Goal: Task Accomplishment & Management: Complete application form

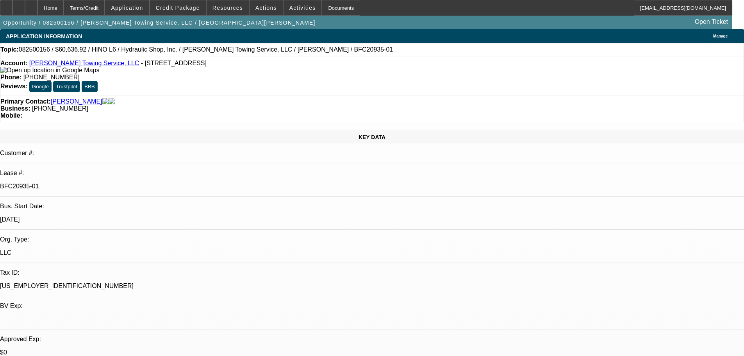
select select "0"
select select "6"
select select "0"
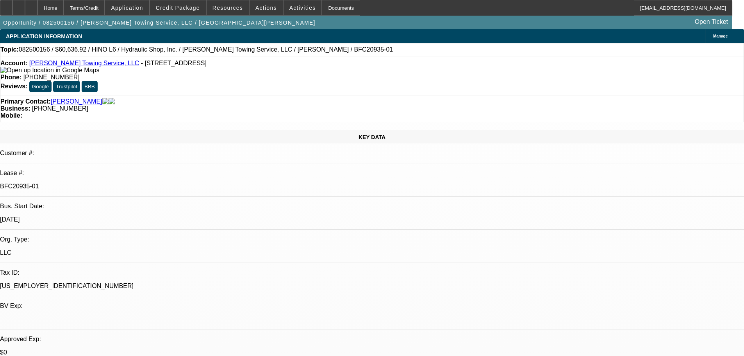
select select "0"
select select "6"
select select "0"
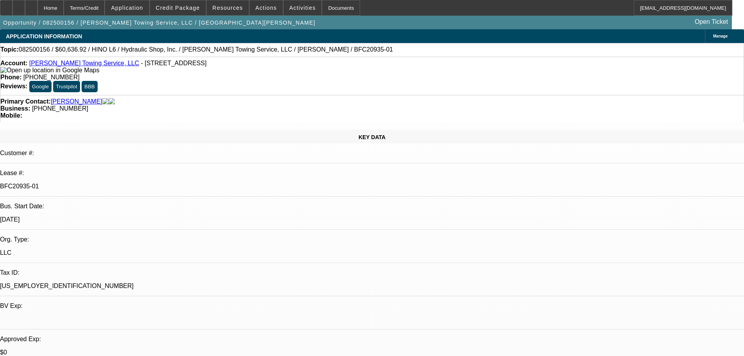
select select "0"
select select "6"
select select "0"
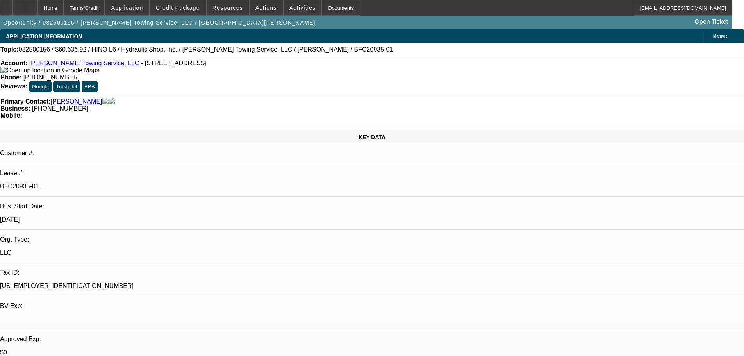
select select "6"
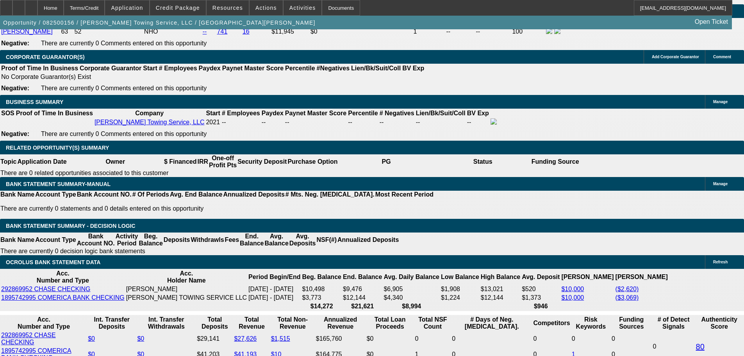
scroll to position [1210, 0]
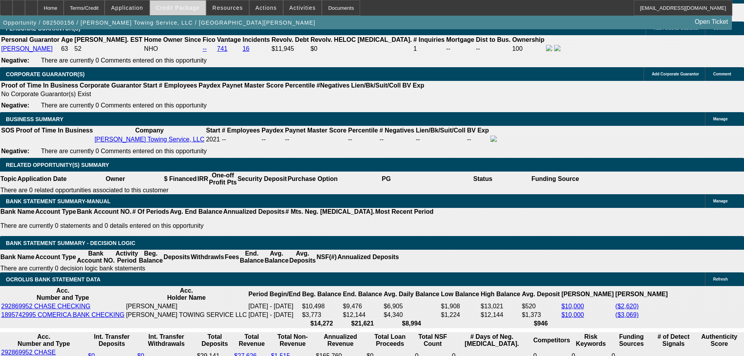
click at [194, 7] on span "Credit Package" at bounding box center [178, 8] width 44 height 6
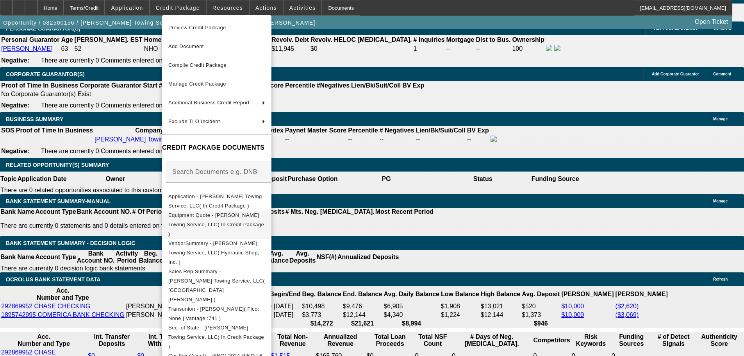
click at [251, 217] on span "Equipment Quote - Padilla Towing Service, LLC( In Credit Package )" at bounding box center [216, 224] width 96 height 25
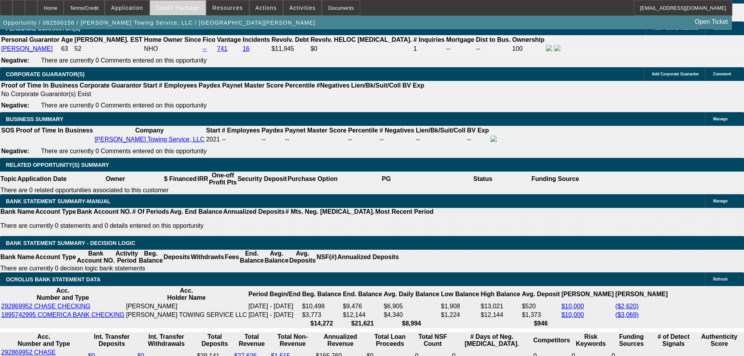
click at [183, 9] on span "Credit Package" at bounding box center [178, 8] width 44 height 6
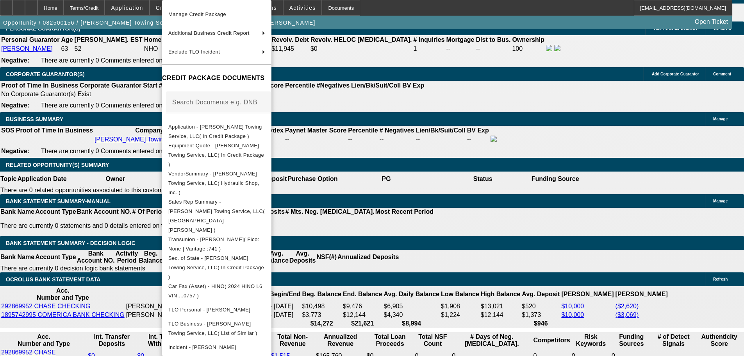
scroll to position [106, 0]
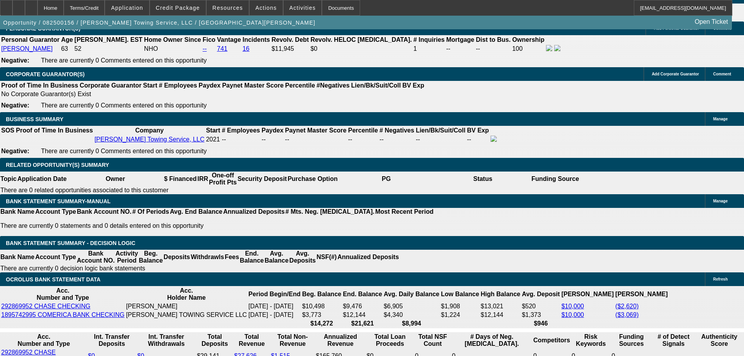
drag, startPoint x: 115, startPoint y: 193, endPoint x: 189, endPoint y: 193, distance: 73.8
type input "1"
type input "UNKNOWN"
type input "1330"
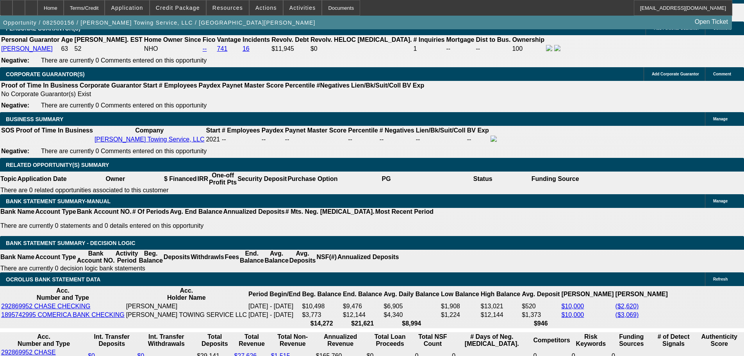
type input "11.4"
type input "$1,330.00"
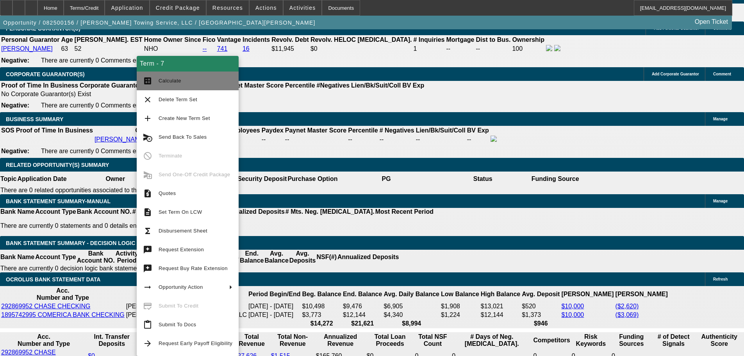
click at [171, 80] on span "Calculate" at bounding box center [169, 81] width 23 height 6
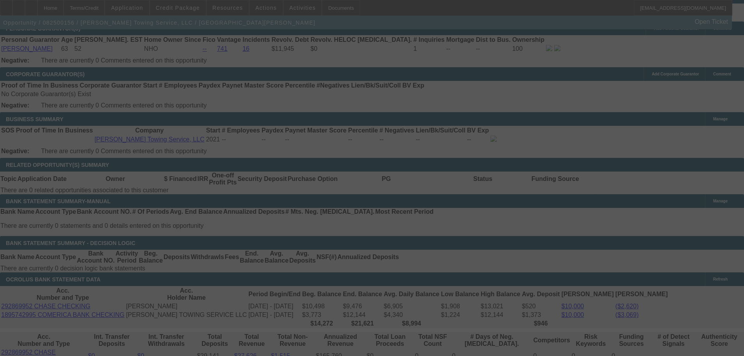
select select "0"
select select "6"
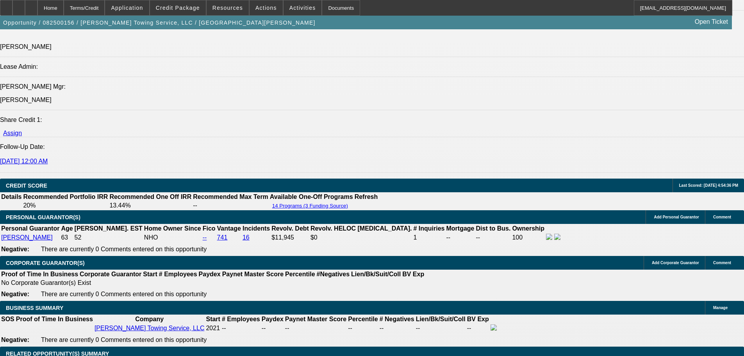
scroll to position [1006, 0]
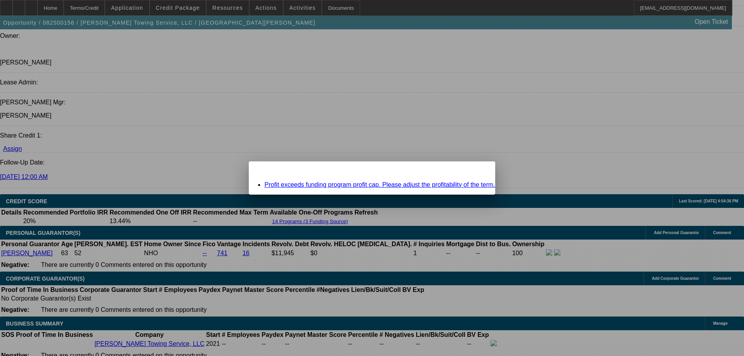
scroll to position [0, 0]
click at [478, 170] on div "Close" at bounding box center [486, 165] width 17 height 9
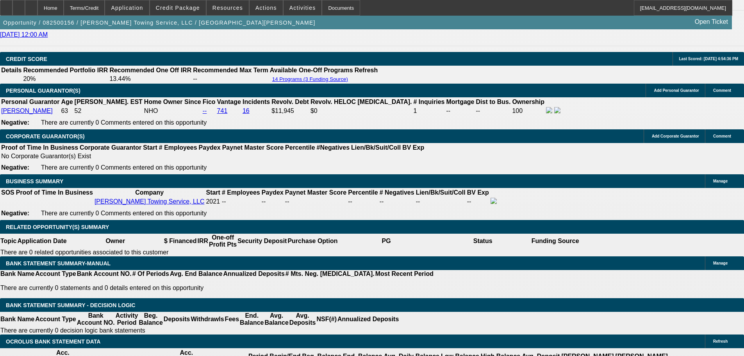
scroll to position [1201, 0]
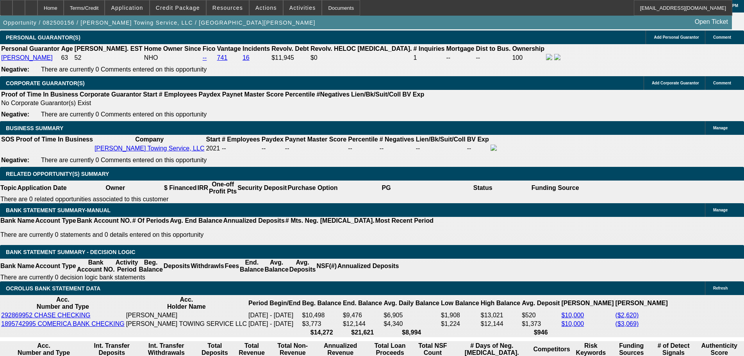
drag, startPoint x: 134, startPoint y: 203, endPoint x: 195, endPoint y: 208, distance: 61.4
type input "1"
type input "UNKNOWN"
type input "1325"
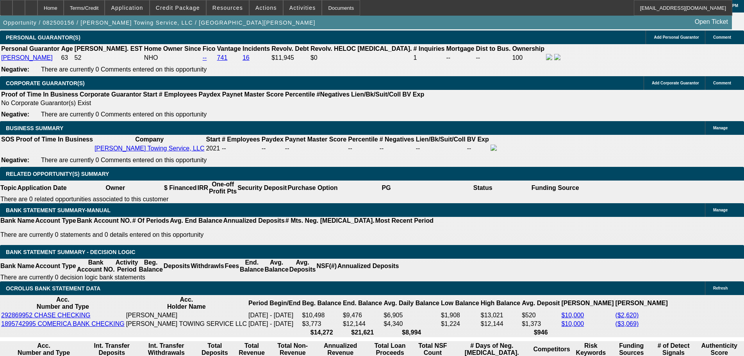
type input "11.2"
type input "$1,325.00"
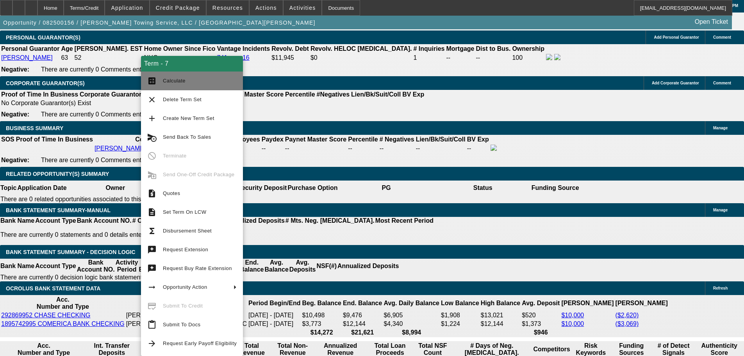
click at [175, 85] on span "Calculate" at bounding box center [200, 80] width 74 height 9
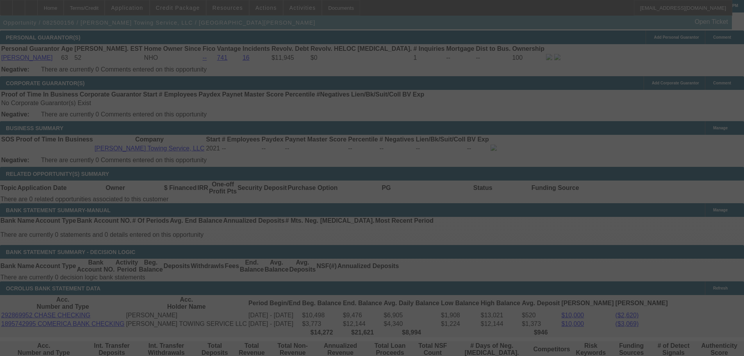
select select "0"
select select "6"
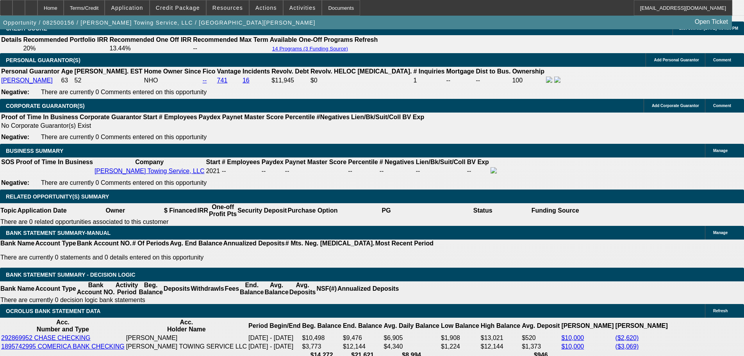
scroll to position [1192, 0]
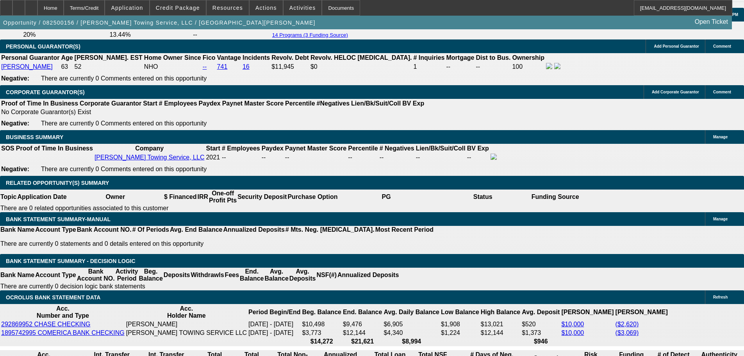
drag, startPoint x: 118, startPoint y: 211, endPoint x: 182, endPoint y: 215, distance: 64.5
type input "1"
type input "UNKNOWN"
type input "1328"
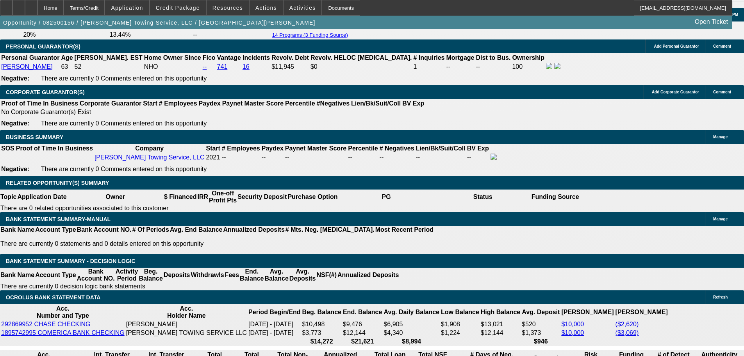
type input "11.3"
type input "$1,328.00"
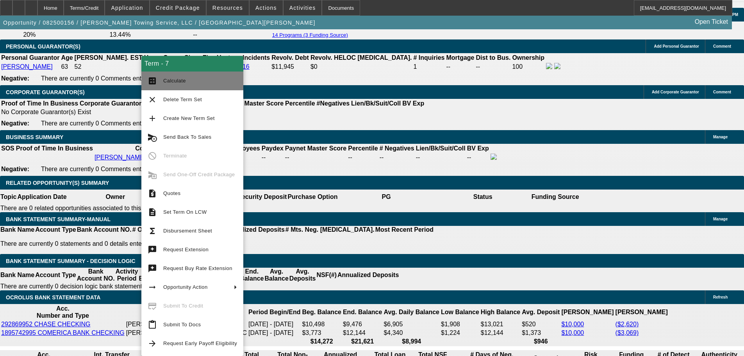
click at [188, 81] on span "Calculate" at bounding box center [200, 80] width 74 height 9
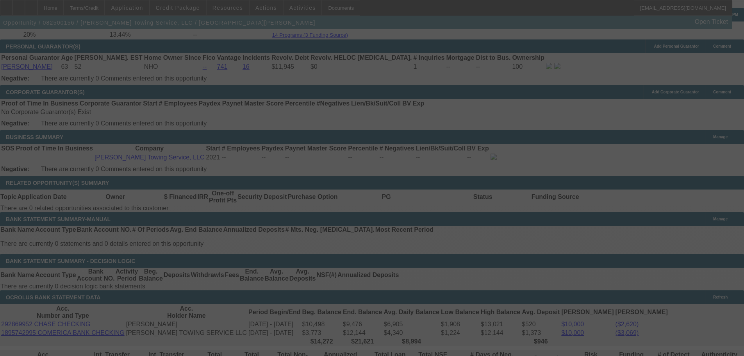
select select "0"
select select "6"
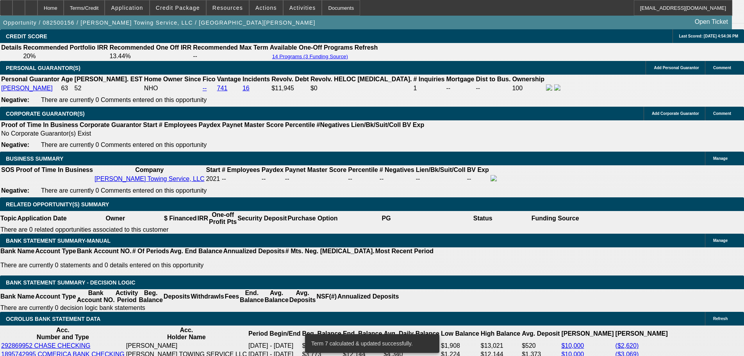
scroll to position [1153, 0]
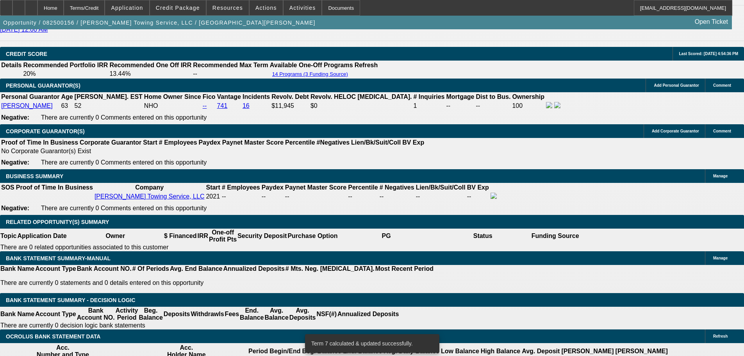
drag, startPoint x: 114, startPoint y: 247, endPoint x: 190, endPoint y: 251, distance: 75.4
type input "1"
type input "UNKNOWN"
type input "1327"
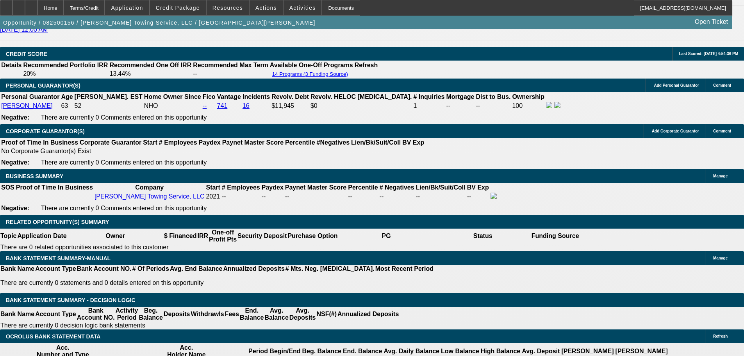
type input "11.3"
type input "$1,327.00"
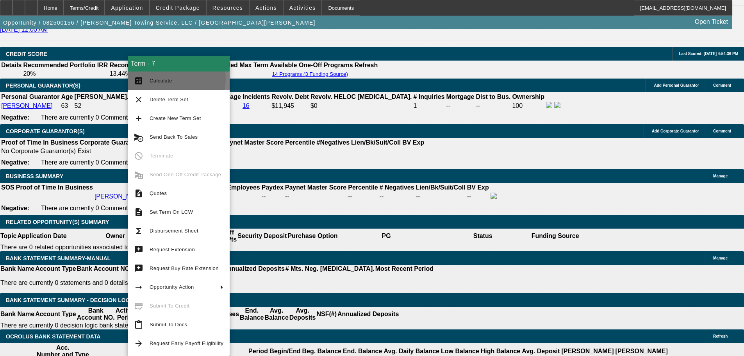
click at [173, 79] on span "Calculate" at bounding box center [186, 80] width 74 height 9
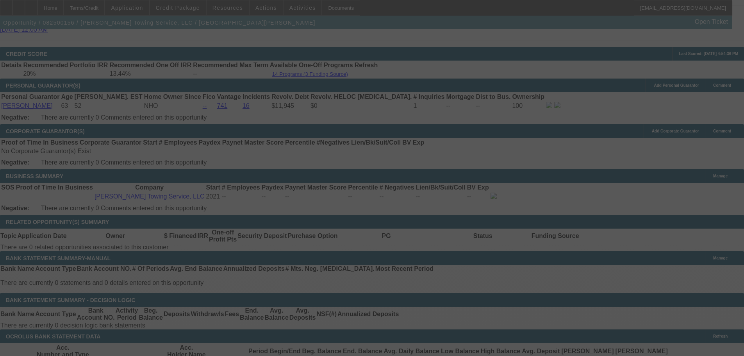
select select "0"
select select "6"
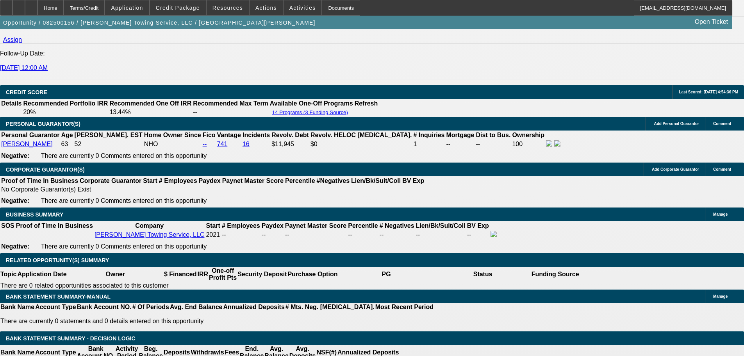
scroll to position [1114, 0]
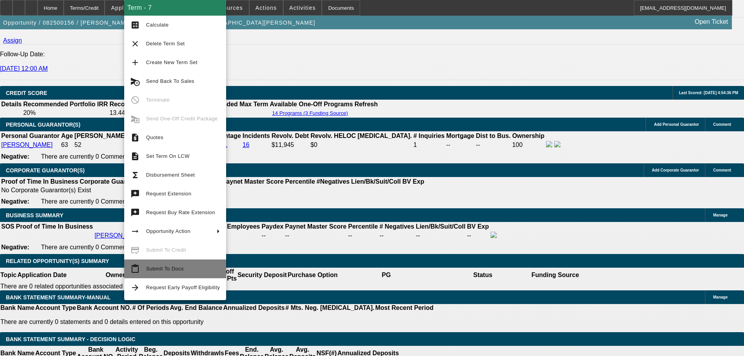
click at [194, 269] on span "Submit To Docs" at bounding box center [183, 268] width 74 height 9
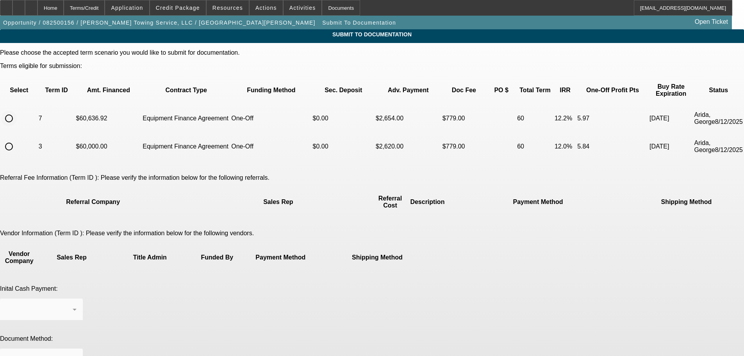
click at [17, 110] on input "radio" at bounding box center [9, 118] width 16 height 16
radio input "true"
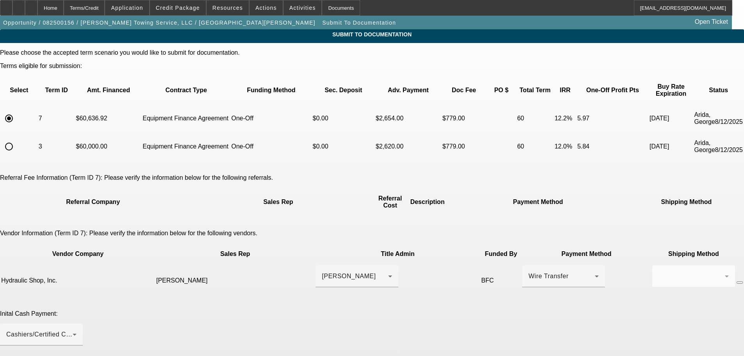
scroll to position [78, 0]
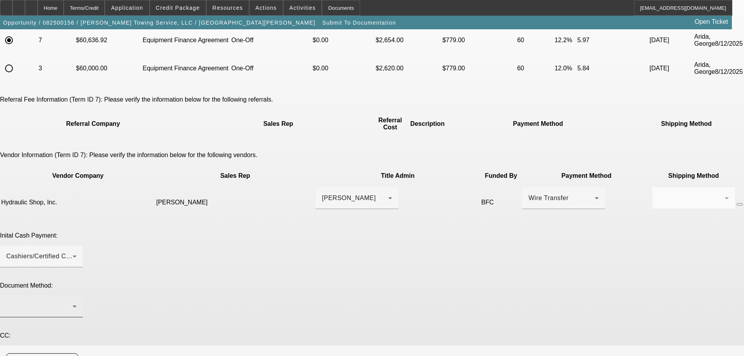
click at [73, 301] on div at bounding box center [39, 305] width 66 height 9
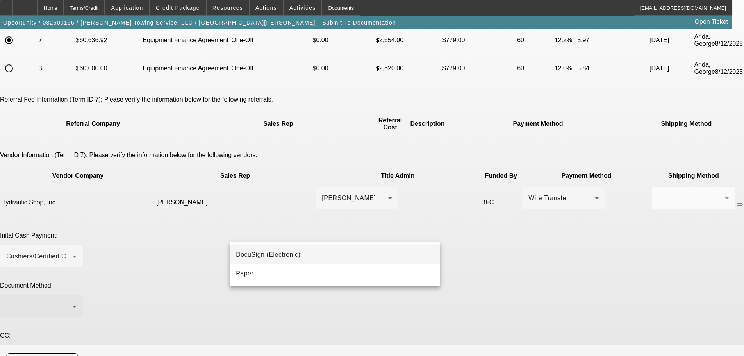
click at [306, 253] on mat-option "DocuSign (Electronic)" at bounding box center [335, 254] width 210 height 19
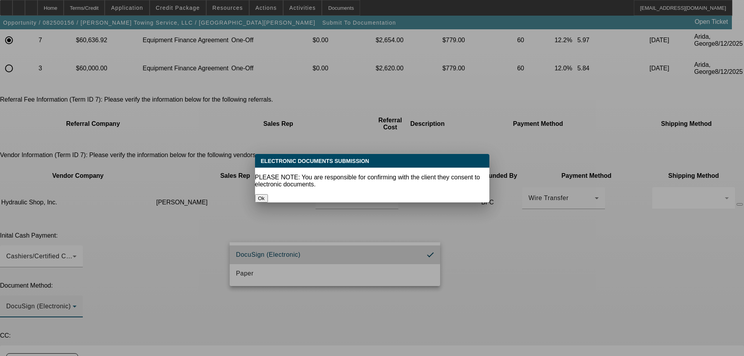
scroll to position [0, 0]
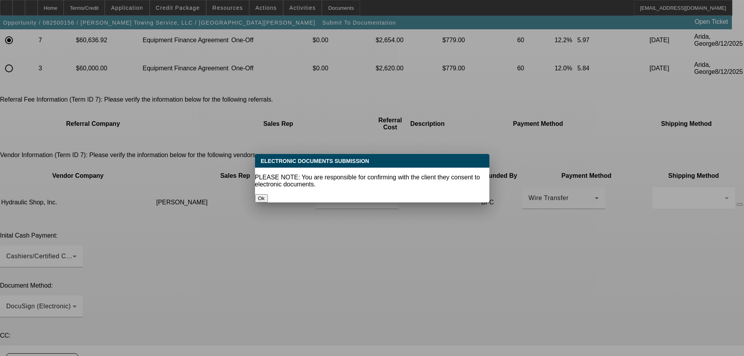
click at [268, 194] on button "Ok" at bounding box center [261, 198] width 13 height 8
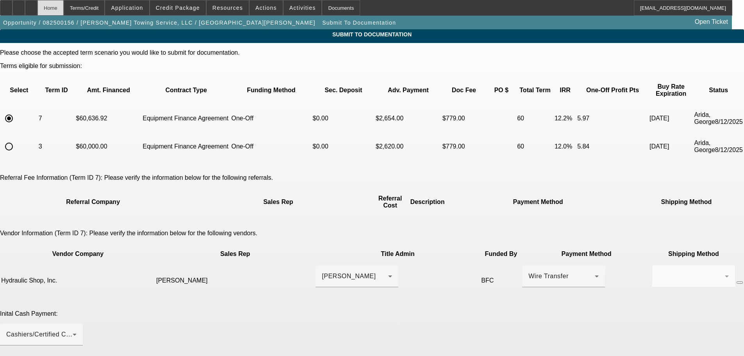
click at [64, 7] on div "Home" at bounding box center [50, 8] width 26 height 16
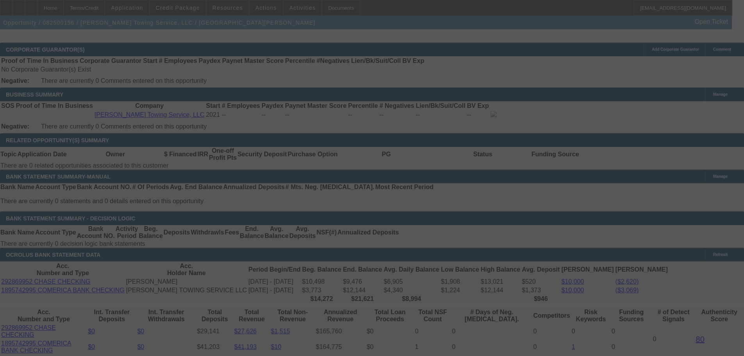
scroll to position [1171, 0]
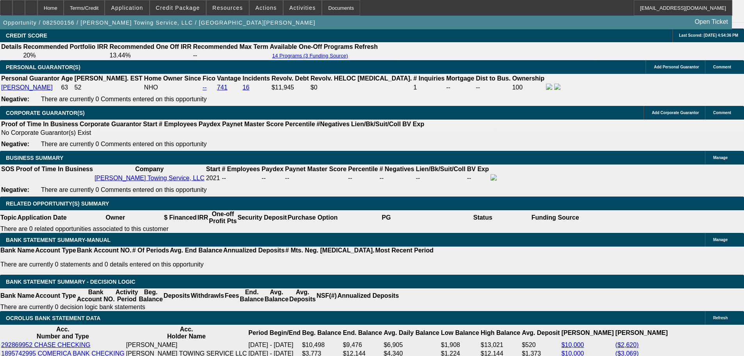
select select "0"
select select "6"
select select "0"
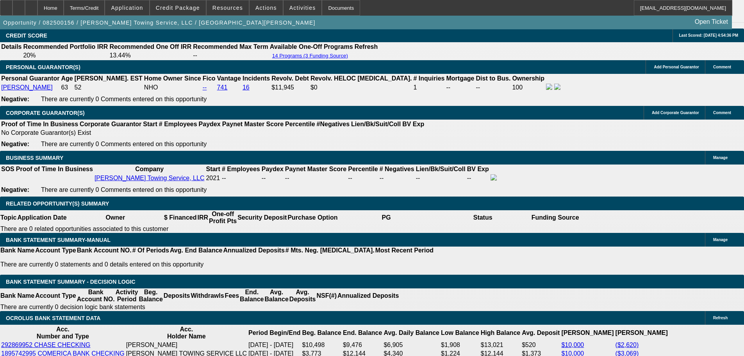
select select "0"
select select "6"
select select "0"
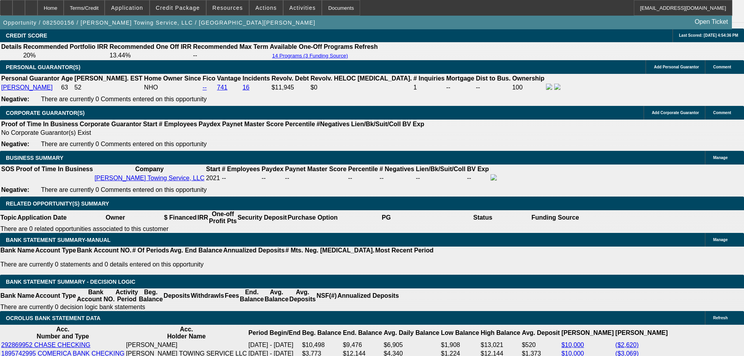
select select "0"
select select "6"
select select "0"
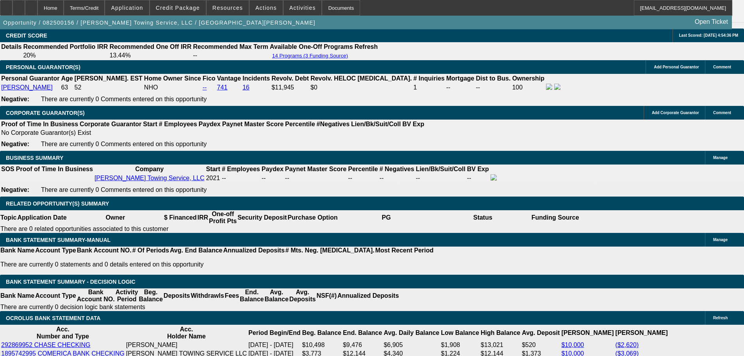
select select "6"
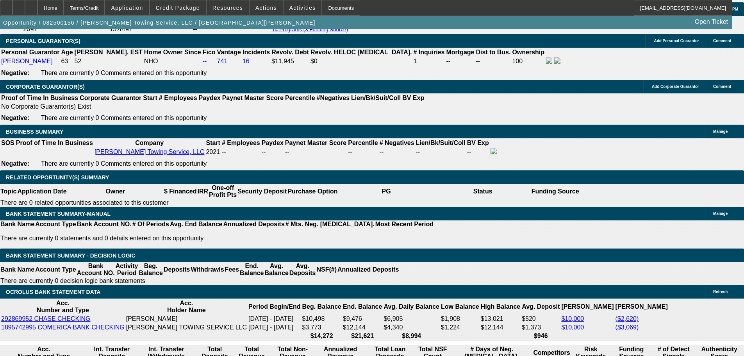
scroll to position [390, 0]
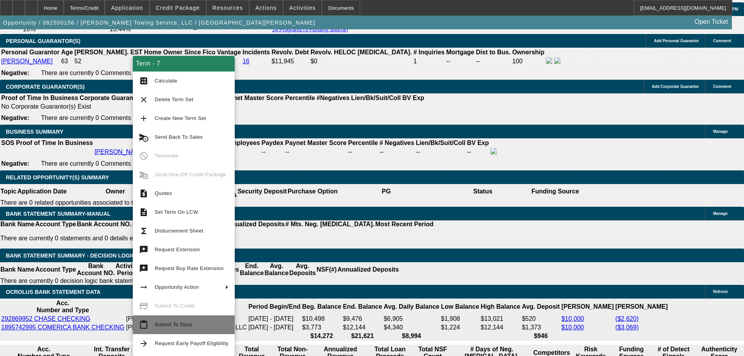
click at [194, 325] on span "Submit To Docs" at bounding box center [192, 324] width 74 height 9
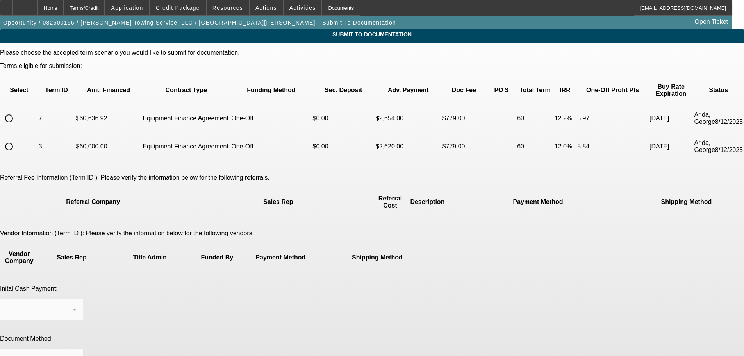
click at [17, 110] on input "radio" at bounding box center [9, 118] width 16 height 16
radio input "true"
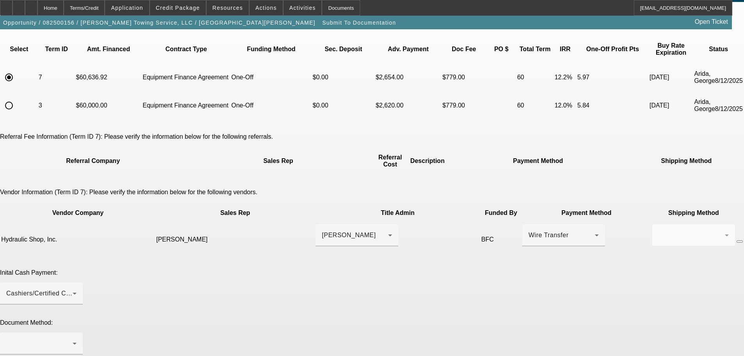
scroll to position [78, 0]
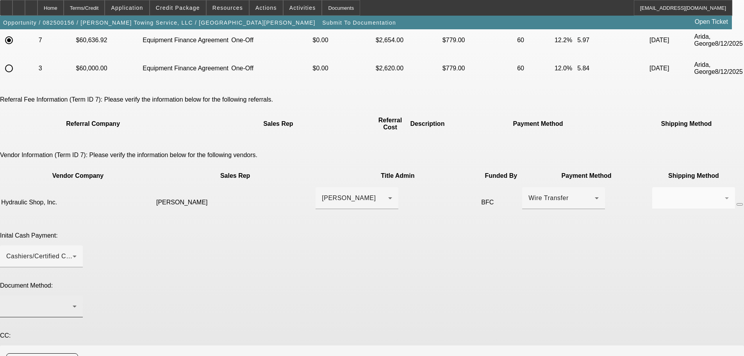
click at [73, 301] on div at bounding box center [39, 305] width 66 height 9
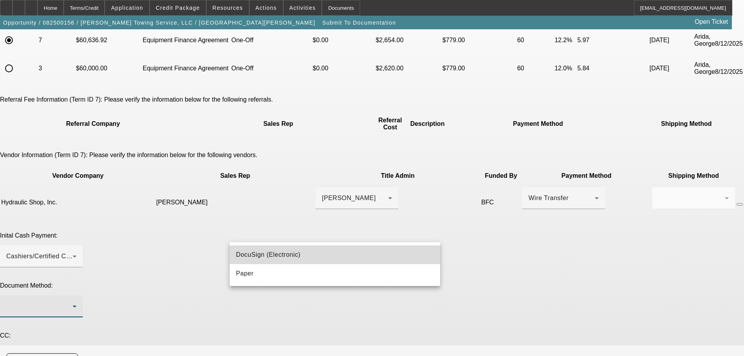
click at [303, 255] on mat-option "DocuSign (Electronic)" at bounding box center [335, 254] width 210 height 19
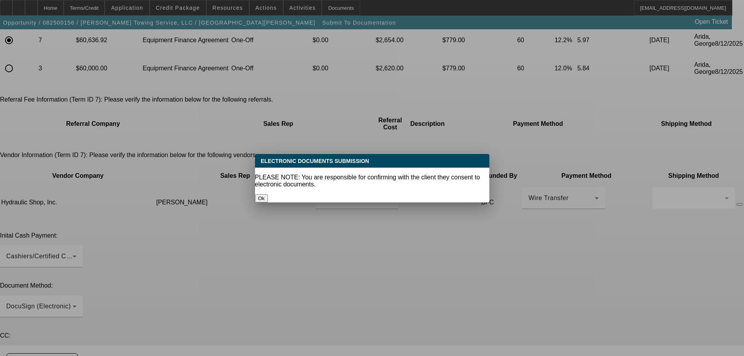
click at [268, 194] on button "Ok" at bounding box center [261, 198] width 13 height 8
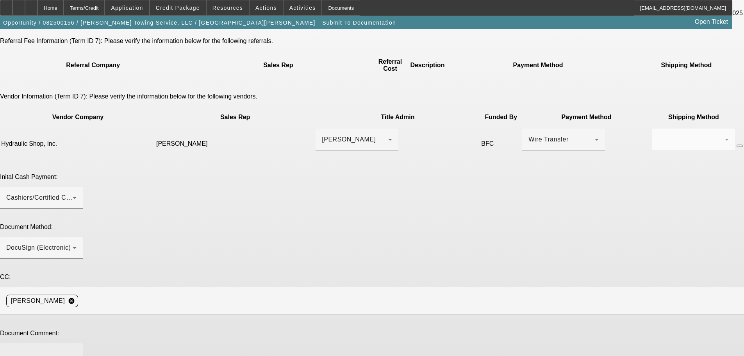
scroll to position [137, 0]
click at [77, 349] on textarea at bounding box center [41, 358] width 70 height 19
click at [77, 349] on textarea "Hey, since invoice is right now, can we doc?" at bounding box center [41, 358] width 70 height 19
paste textarea "Hello, signed approval attached. Docs can go to Martin at ofeliavel@yahoo.com. …"
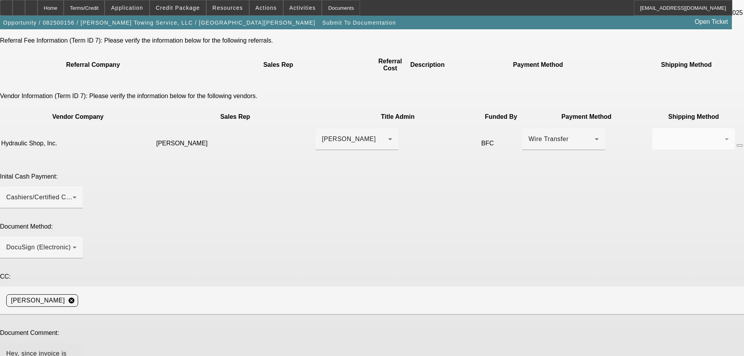
drag, startPoint x: 580, startPoint y: 250, endPoint x: 573, endPoint y: 288, distance: 38.1
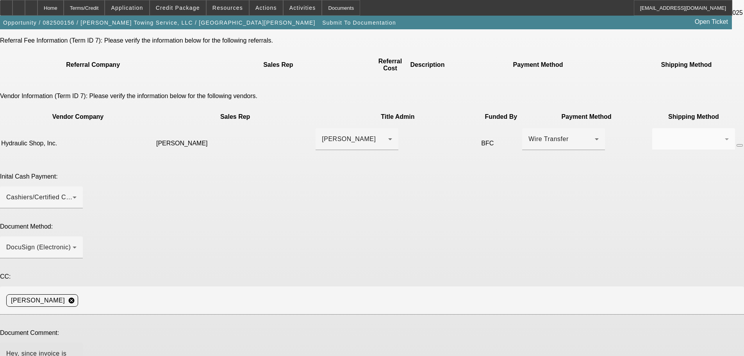
scroll to position [174, 0]
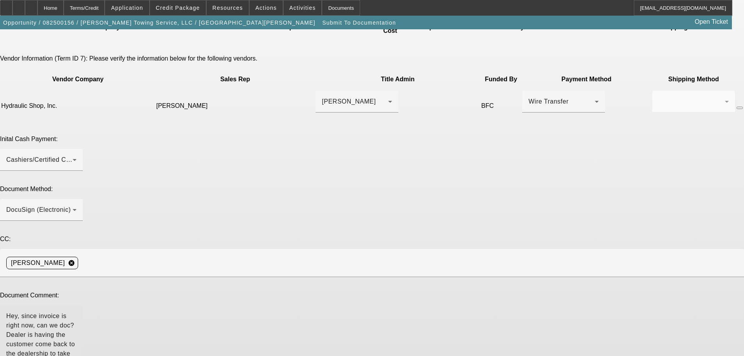
type textarea "Hey, since invoice is right now, can we doc? Dealer is having the customer come…"
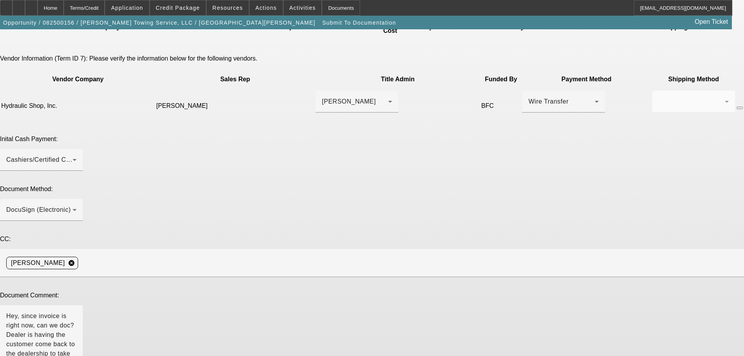
type textarea "Martin gave the dealer the DP in cash, were having him get it back to pay it wi…"
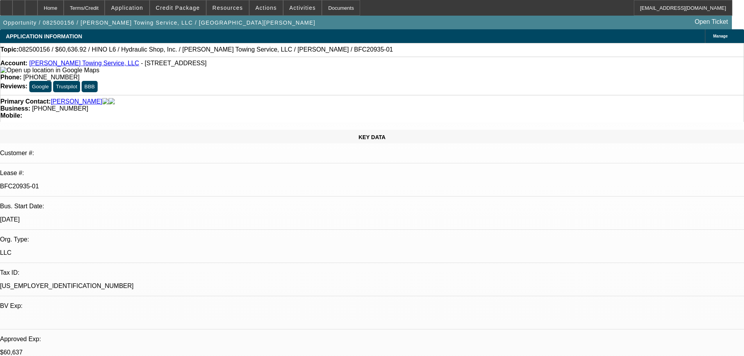
select select "0"
select select "6"
select select "0"
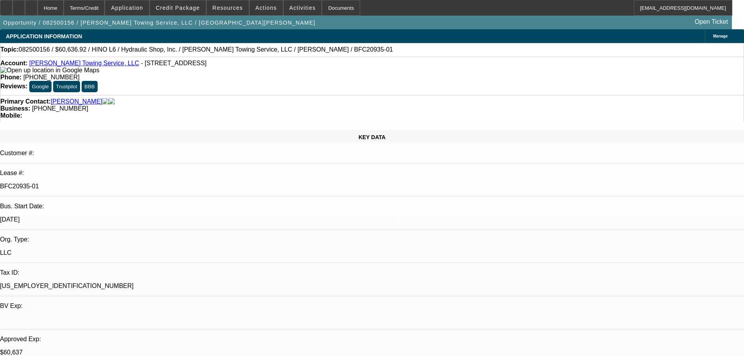
select select "0"
select select "6"
select select "0"
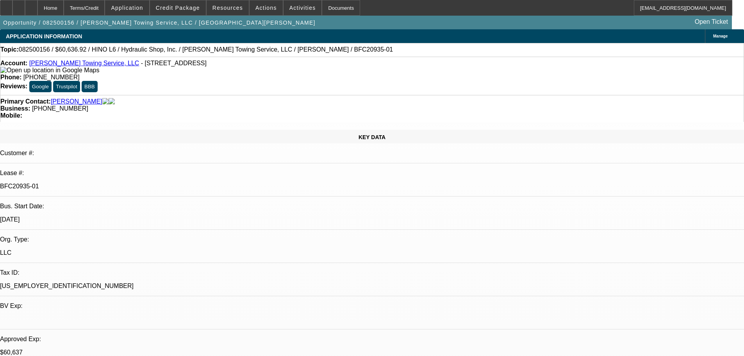
select select "0"
select select "6"
select select "0"
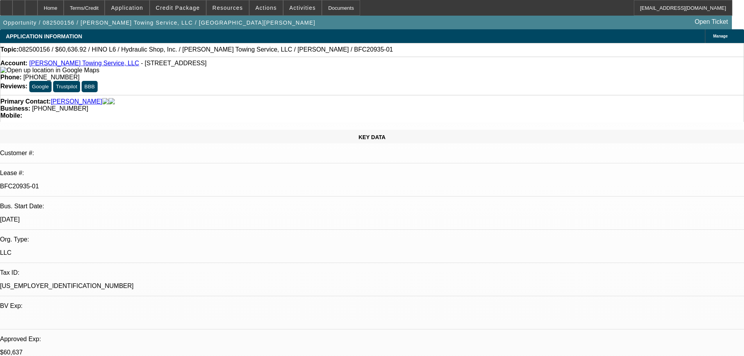
select select "6"
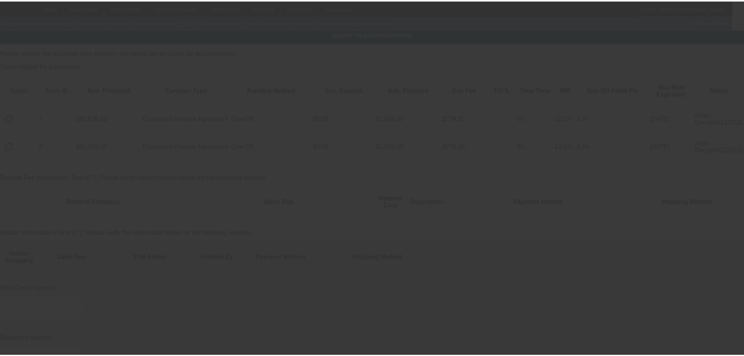
scroll to position [39, 0]
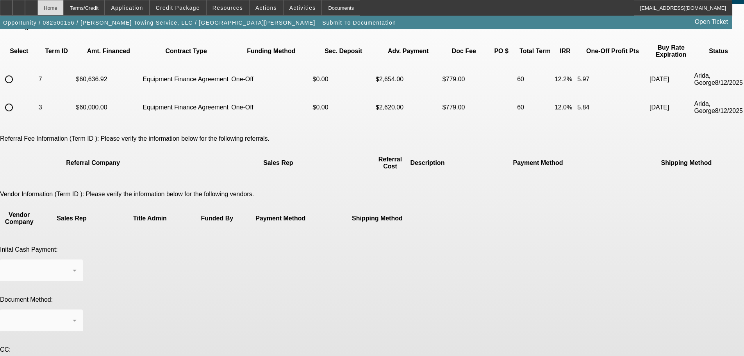
click at [64, 9] on div "Home" at bounding box center [50, 8] width 26 height 16
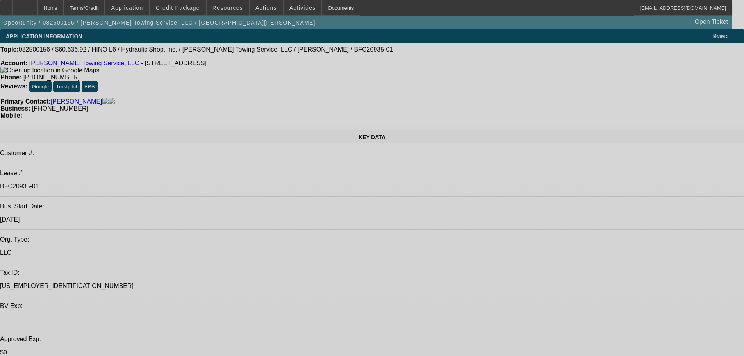
select select "0"
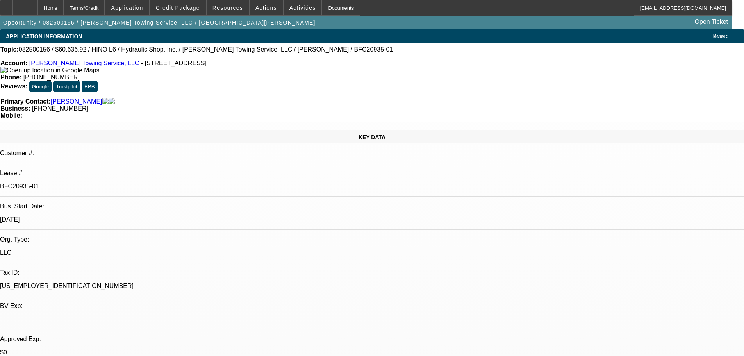
select select "0"
select select "6"
select select "0"
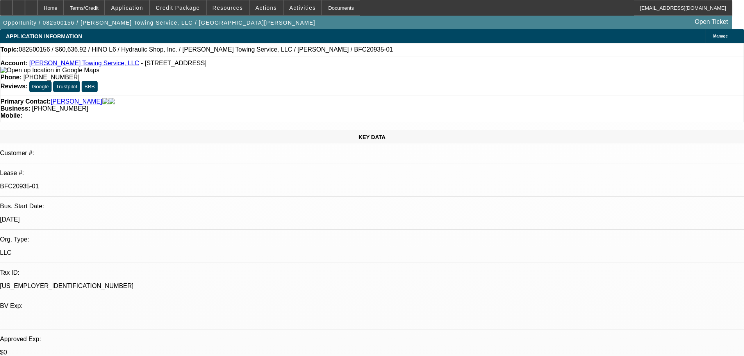
select select "0"
select select "6"
select select "0"
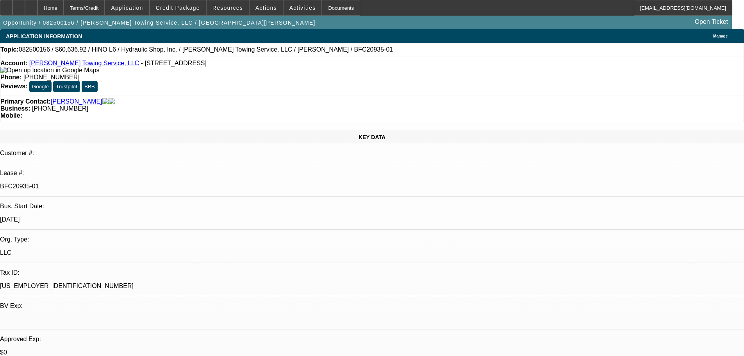
select select "6"
select select "0"
select select "6"
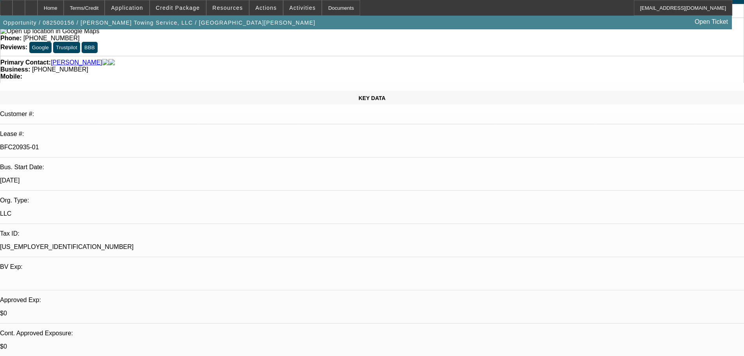
scroll to position [78, 0]
drag, startPoint x: 706, startPoint y: 271, endPoint x: 600, endPoint y: 259, distance: 106.9
copy td "Hello, signed approval attached. Docs can go to Martin at ofeliavel@yahoo.com. …"
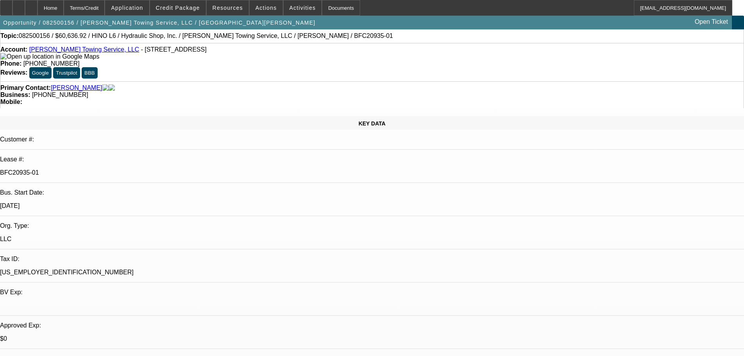
scroll to position [0, 0]
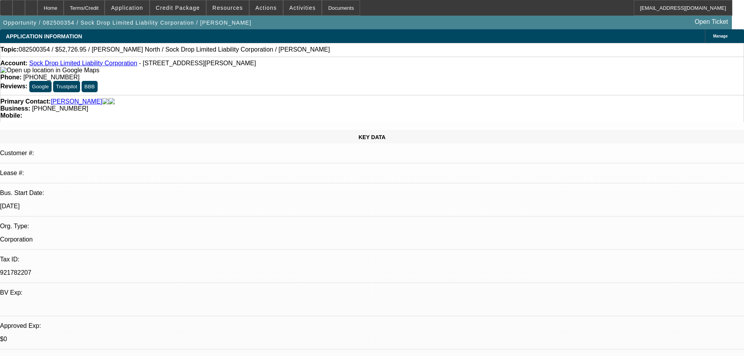
select select "0"
select select "2"
select select "0.1"
select select "4"
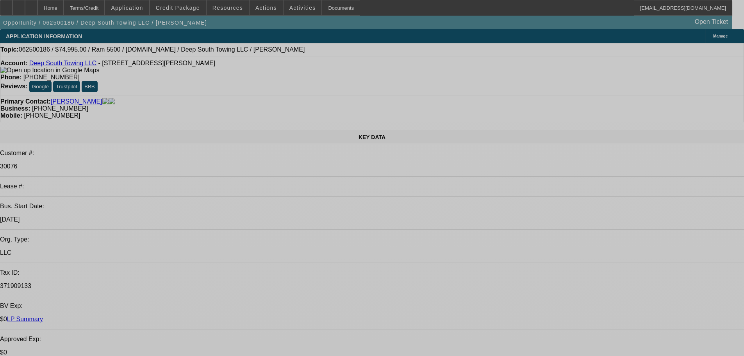
select select "0"
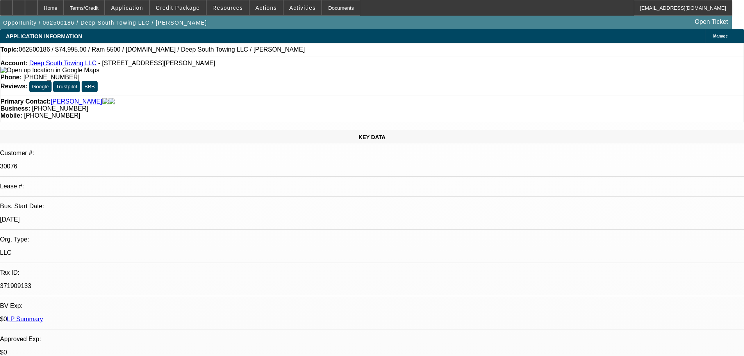
select select "2"
select select "0"
select select "6"
select select "0"
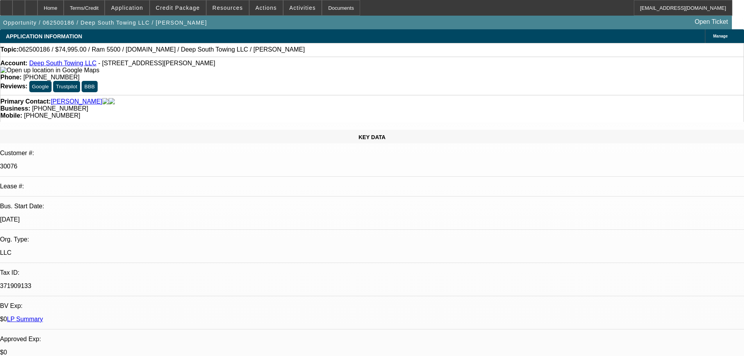
select select "2"
select select "0"
select select "6"
select select "0"
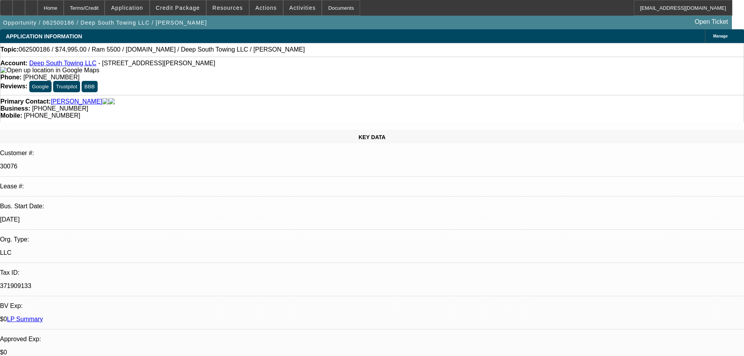
select select "2"
select select "0"
select select "6"
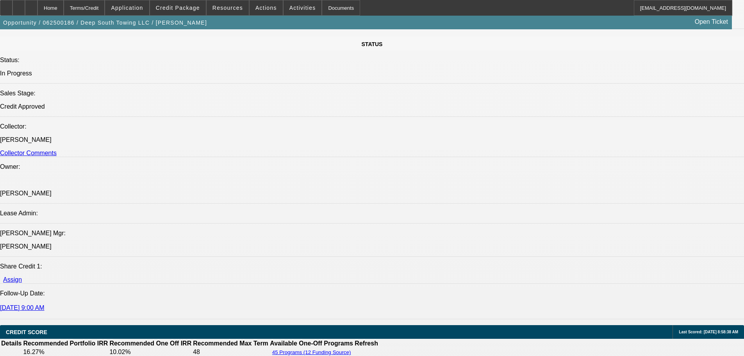
scroll to position [781, 0]
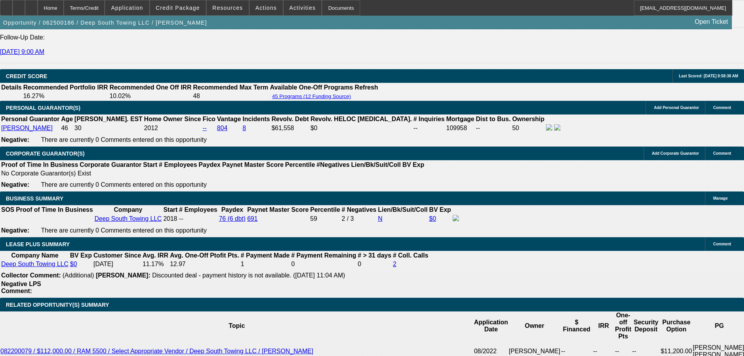
scroll to position [1093, 0]
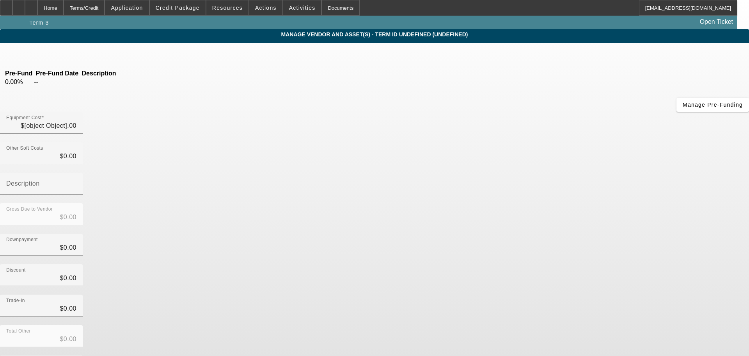
type input "$74,995.00"
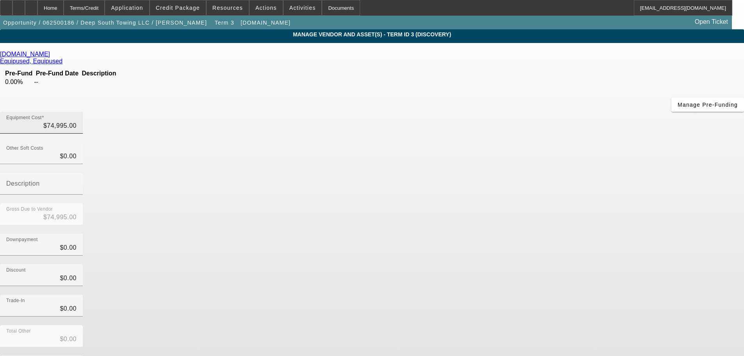
click at [77, 128] on div at bounding box center [77, 128] width 0 height 0
click at [77, 112] on div "Equipment Cost $74,995.00" at bounding box center [41, 123] width 70 height 22
drag, startPoint x: 437, startPoint y: 65, endPoint x: 566, endPoint y: 64, distance: 128.8
click at [566, 112] on div "Equipment Cost 74995" at bounding box center [372, 127] width 744 height 30
type input "8"
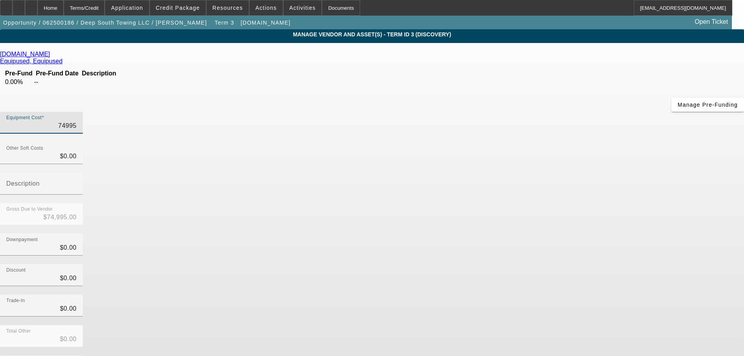
type input "$8.00"
type input "85"
type input "$85.00"
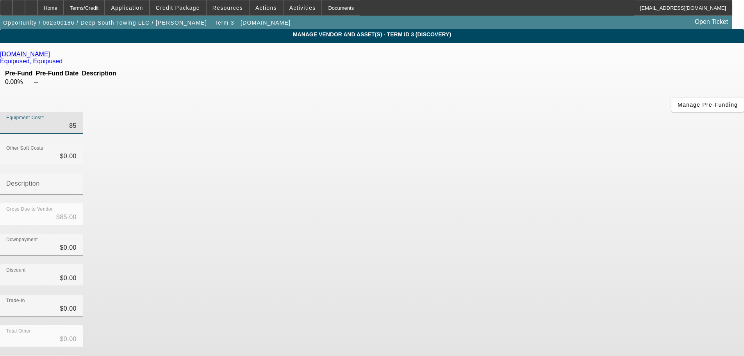
type input "850"
type input "$850.00"
type input "8500"
type input "$8,500.00"
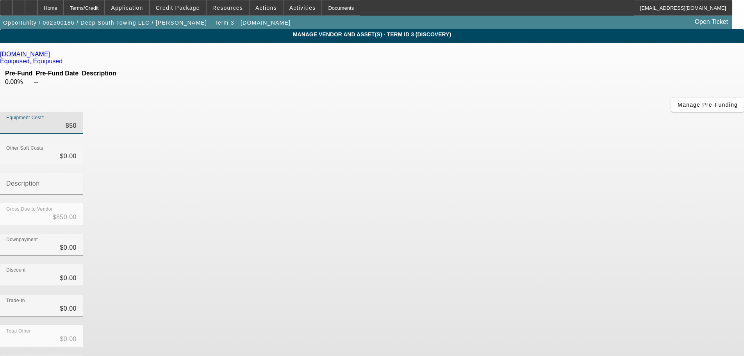
type input "$8,500.00"
type input "85000"
type input "$85,000.00"
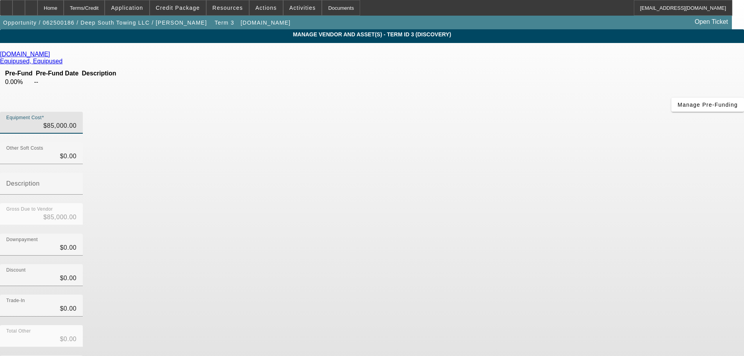
click at [557, 325] on div "Total Other $0.00" at bounding box center [372, 340] width 744 height 30
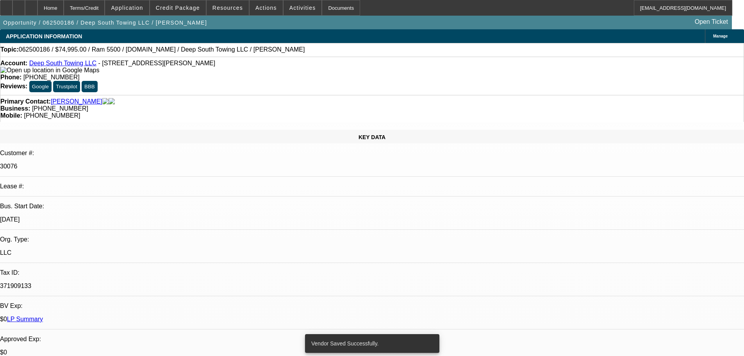
select select "0"
select select "2"
select select "0"
select select "6"
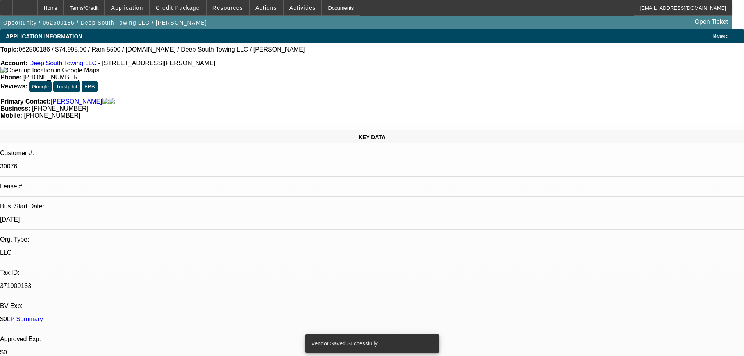
select select "0"
select select "2"
select select "0"
select select "6"
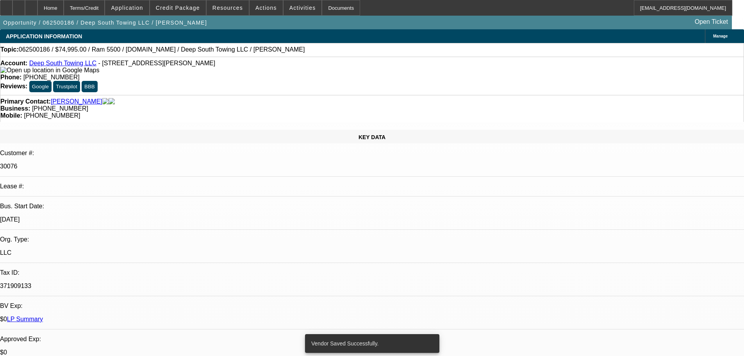
select select "0"
select select "2"
select select "0"
select select "6"
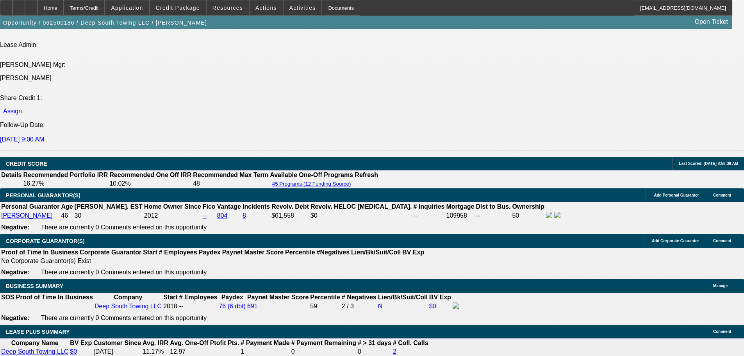
scroll to position [1015, 0]
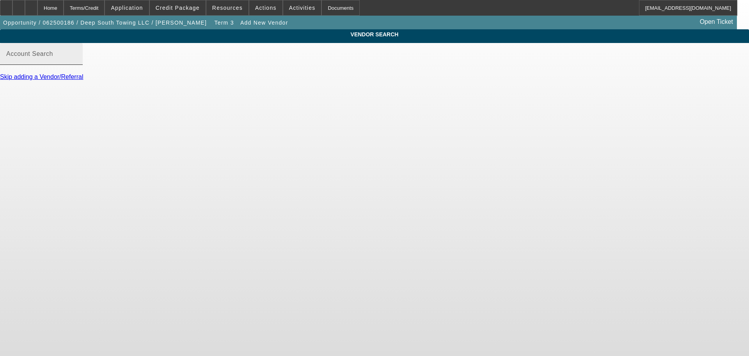
click at [53, 57] on mat-label "Account Search" at bounding box center [29, 53] width 47 height 7
click at [77, 62] on input "Account Search" at bounding box center [41, 56] width 70 height 9
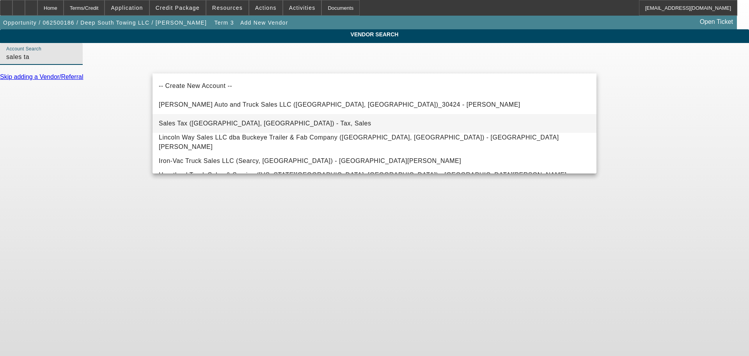
click at [246, 128] on mat-option "Sales Tax (Marlborough, MA) - Tax, Sales" at bounding box center [375, 123] width 444 height 19
type input "Sales Tax (Marlborough, MA) - Tax, Sales"
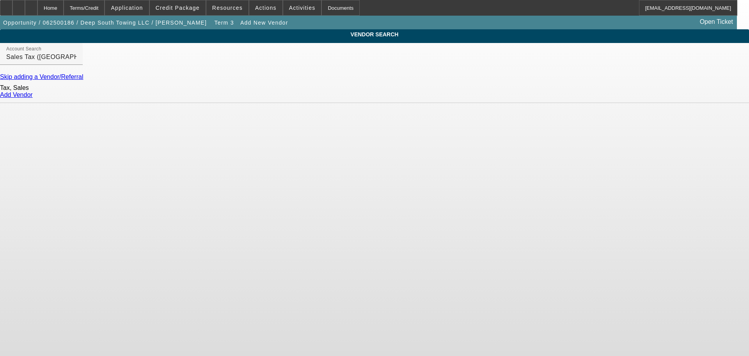
click at [33, 98] on link "Add Vendor" at bounding box center [16, 94] width 33 height 7
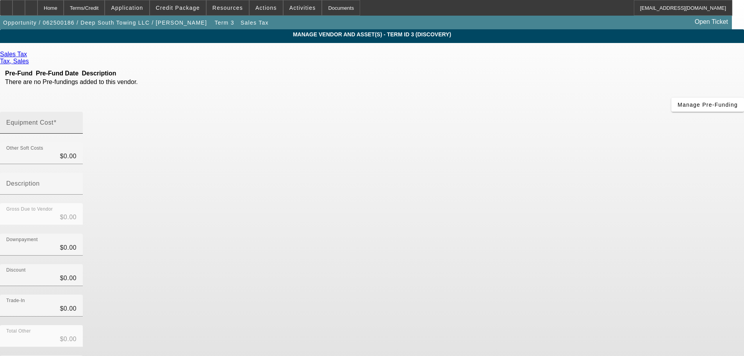
click at [77, 112] on div "Equipment Cost" at bounding box center [41, 123] width 70 height 22
type input "4"
type input "$4.00"
type input "42"
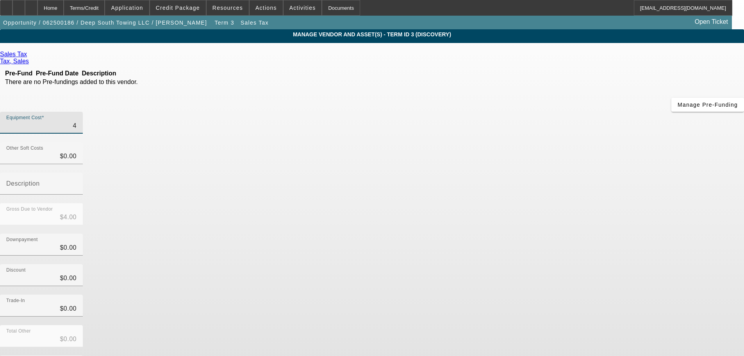
type input "$42.00"
type input "425"
type input "$425.00"
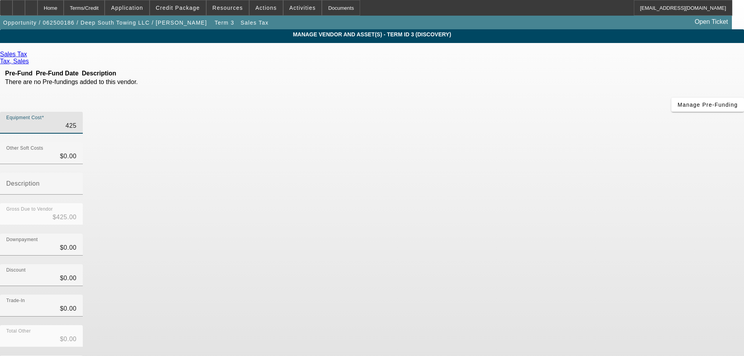
type input "4250"
type input "$4,250.00"
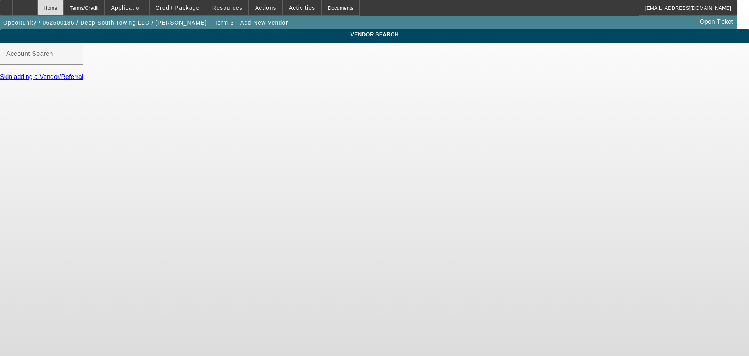
click at [64, 6] on div "Home" at bounding box center [50, 8] width 26 height 16
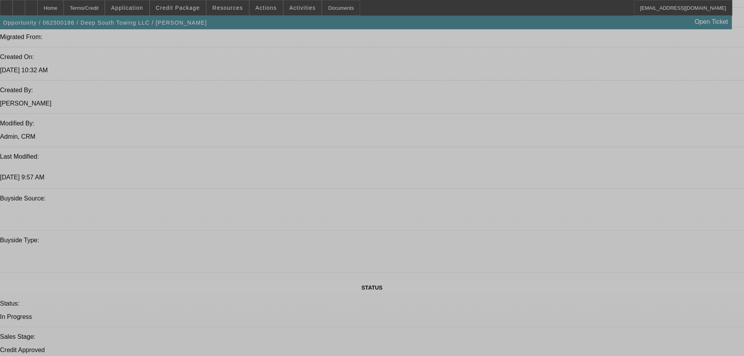
select select "0"
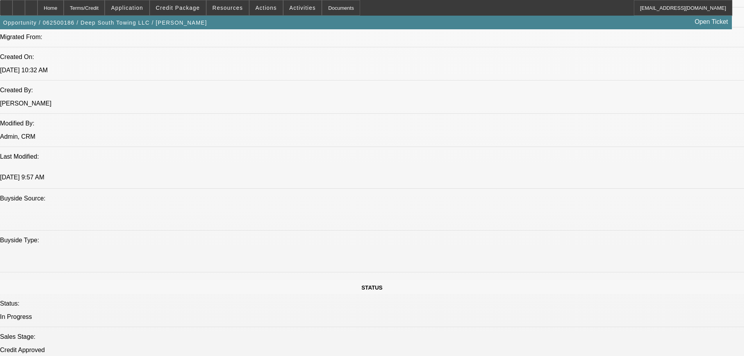
select select "2"
select select "0"
select select "6"
select select "0"
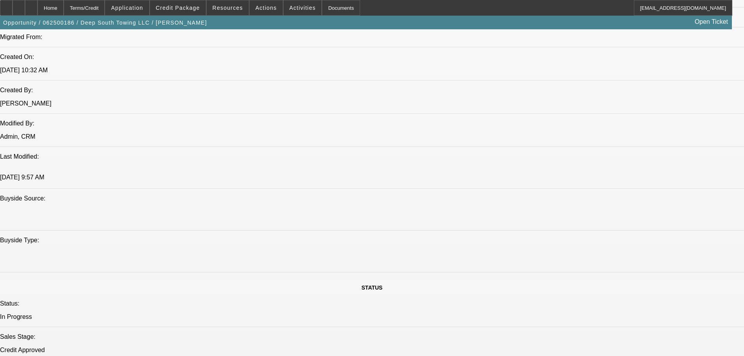
select select "2"
select select "0"
select select "6"
select select "0"
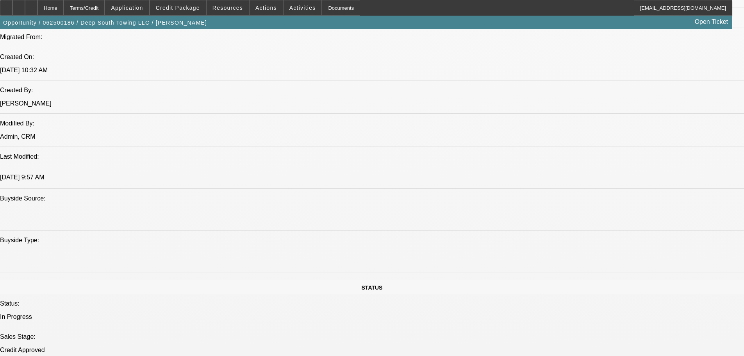
select select "2"
select select "0"
select select "6"
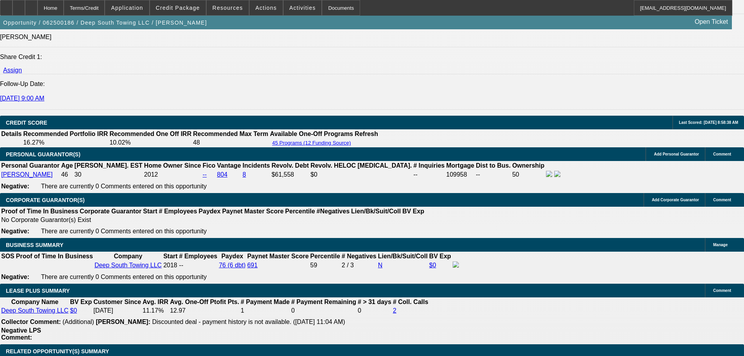
scroll to position [1123, 0]
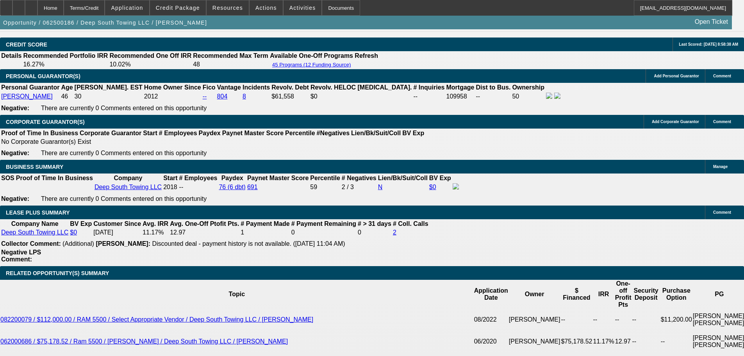
drag, startPoint x: 168, startPoint y: 233, endPoint x: 225, endPoint y: 233, distance: 56.6
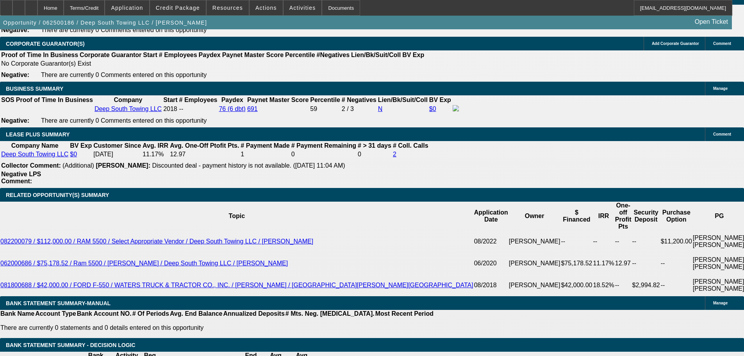
scroll to position [1162, 0]
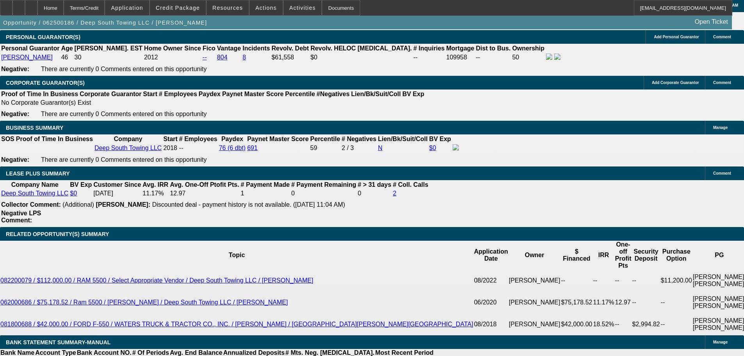
type input "1"
type input "UNKNOWN"
type input "$1,525.62"
type input "$3,051.24"
type input "1"
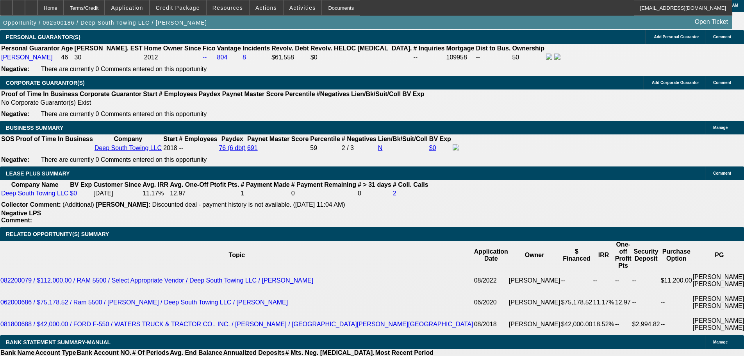
type input "1"
drag, startPoint x: 112, startPoint y: 194, endPoint x: 151, endPoint y: 192, distance: 39.1
type input "$1,525.62"
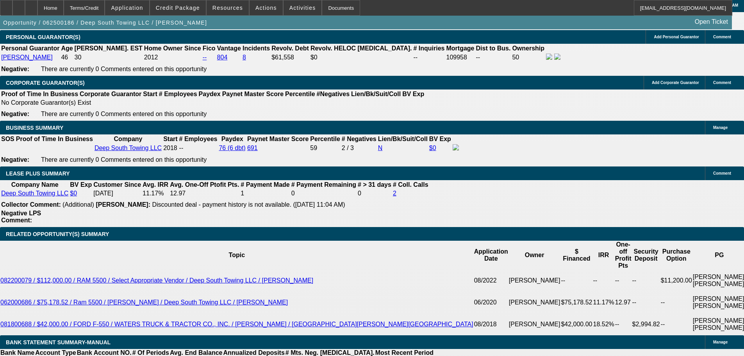
drag, startPoint x: 168, startPoint y: 194, endPoint x: 208, endPoint y: 193, distance: 40.6
type input "8"
type input "$1,809.67"
type input "$3,619.34"
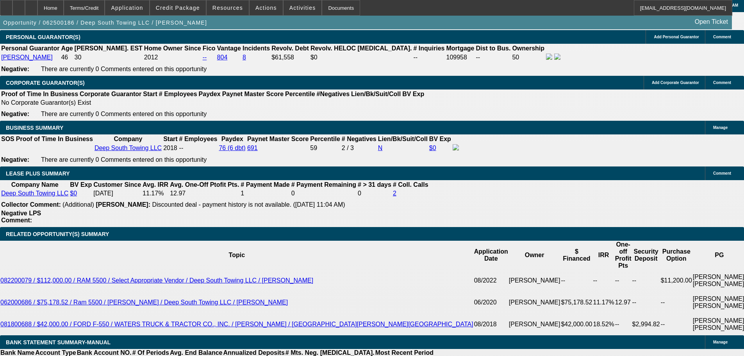
type input "8.5"
type input "$1,831.10"
type input "$3,662.20"
type input "8.5"
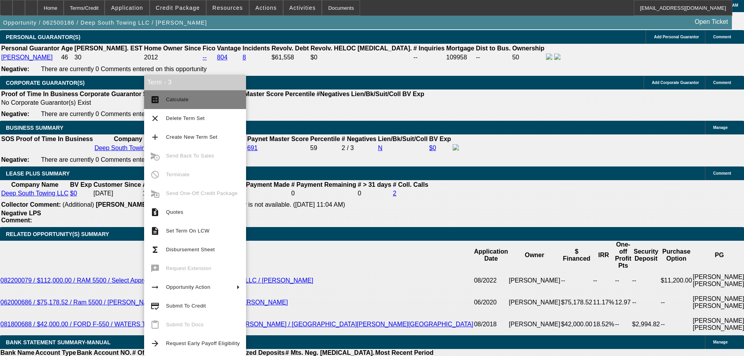
click at [193, 99] on span "Calculate" at bounding box center [203, 99] width 74 height 9
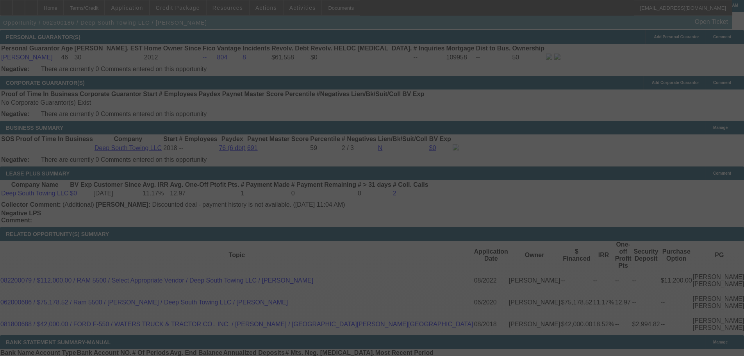
select select "0"
select select "2"
select select "0"
select select "6"
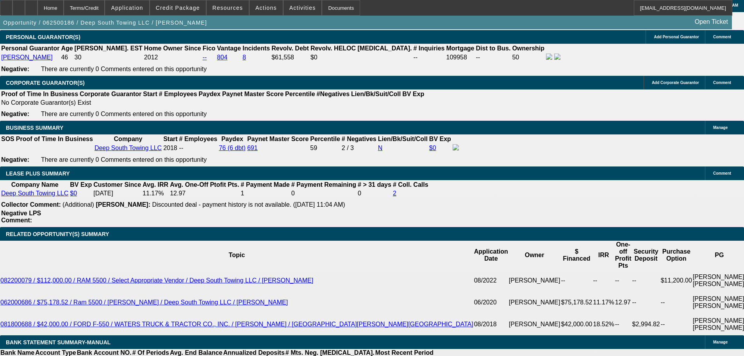
drag, startPoint x: 110, startPoint y: 194, endPoint x: 190, endPoint y: 189, distance: 79.8
type input "1"
type input "$2.00"
type input "UNKNOWN"
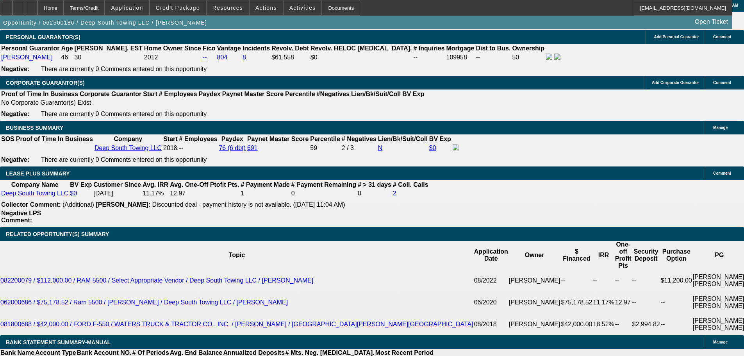
type input "1865"
type input "$3,730.00"
type input "9.3"
type input "$1,865.00"
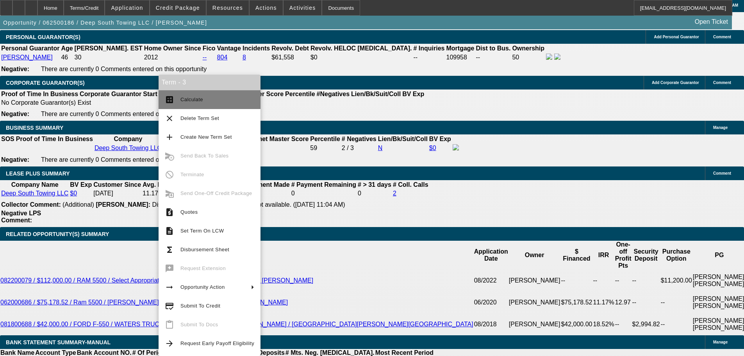
click at [203, 106] on button "calculate Calculate" at bounding box center [209, 99] width 102 height 19
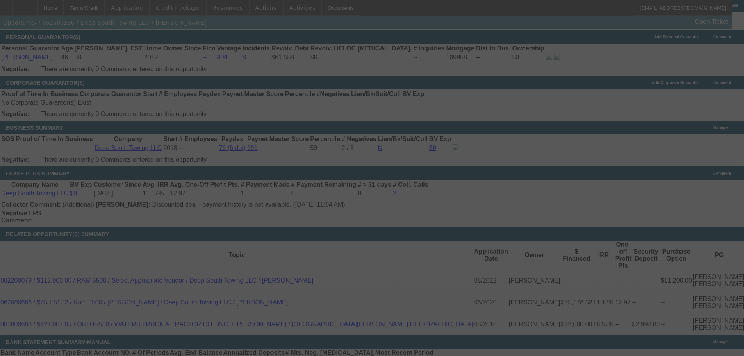
select select "0"
select select "2"
select select "0"
select select "6"
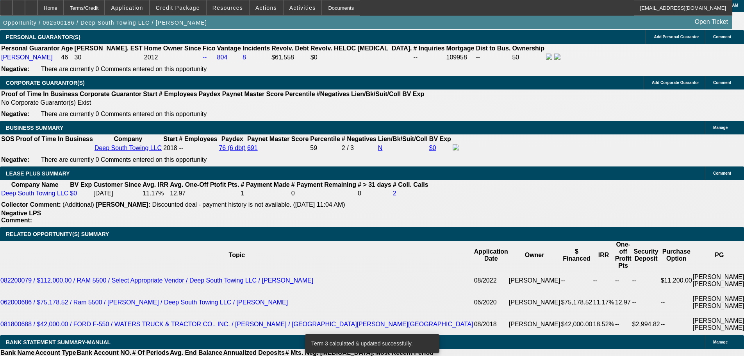
drag, startPoint x: 114, startPoint y: 193, endPoint x: 182, endPoint y: 201, distance: 68.4
type input "1"
type input "$2.00"
type input "UNKNOWN"
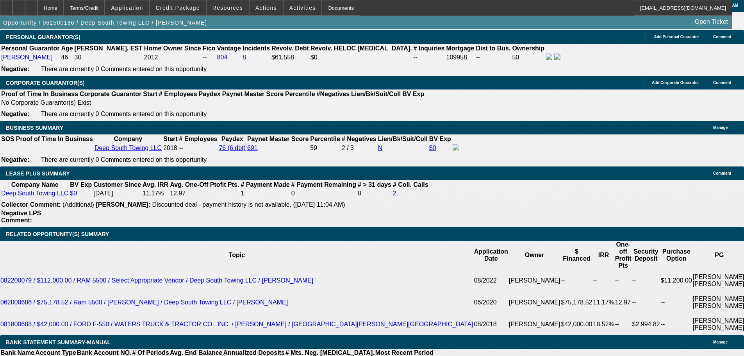
type input "1875"
type input "$3,750.00"
type input "9.5"
type input "$1,875.00"
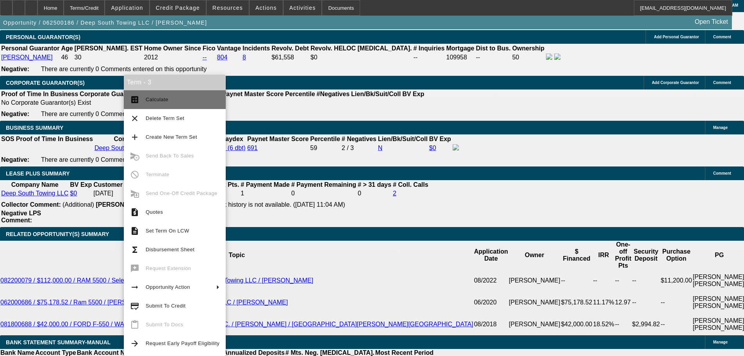
click at [177, 98] on span "Calculate" at bounding box center [183, 99] width 74 height 9
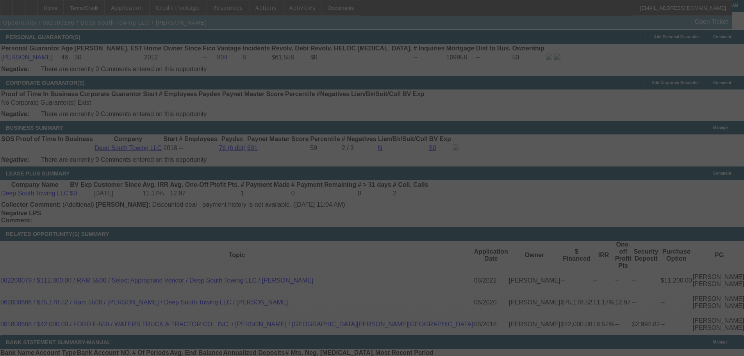
select select "0"
select select "2"
select select "0"
select select "6"
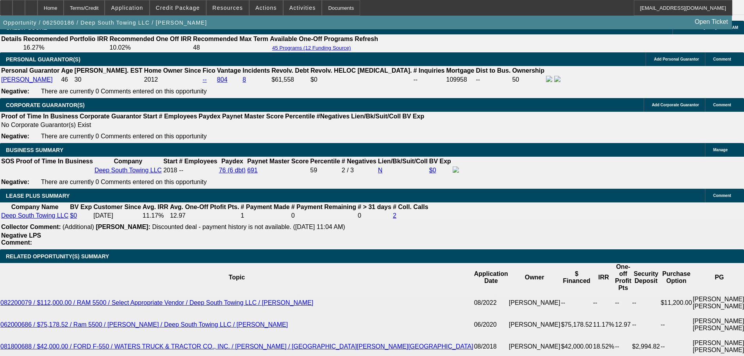
scroll to position [1123, 0]
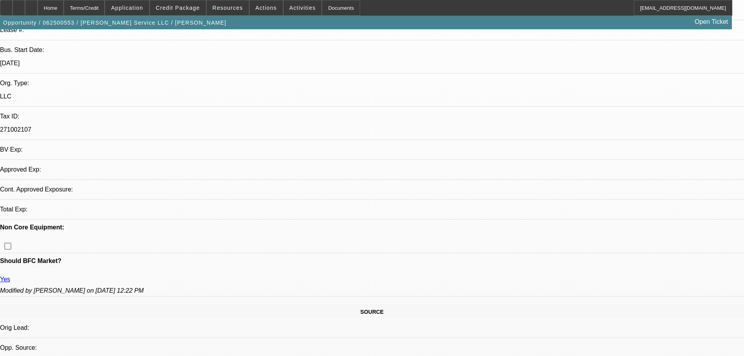
scroll to position [97, 0]
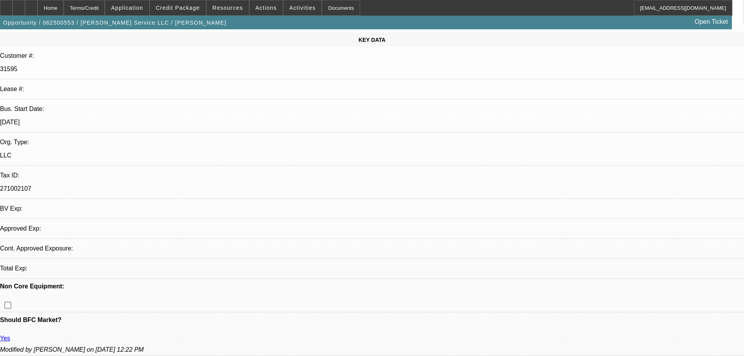
select select "0"
select select "2"
select select "0"
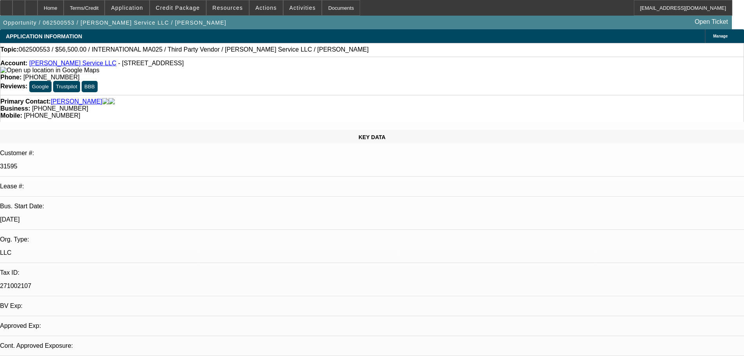
select select "1"
select select "2"
select select "6"
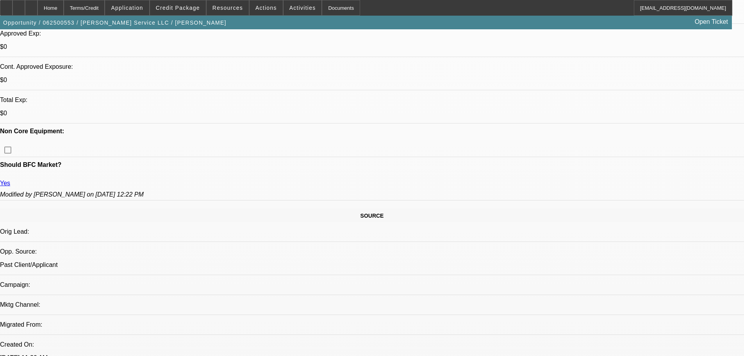
scroll to position [360, 0]
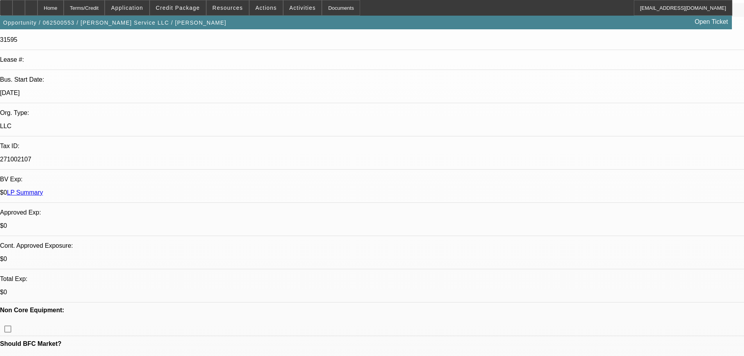
scroll to position [126, 0]
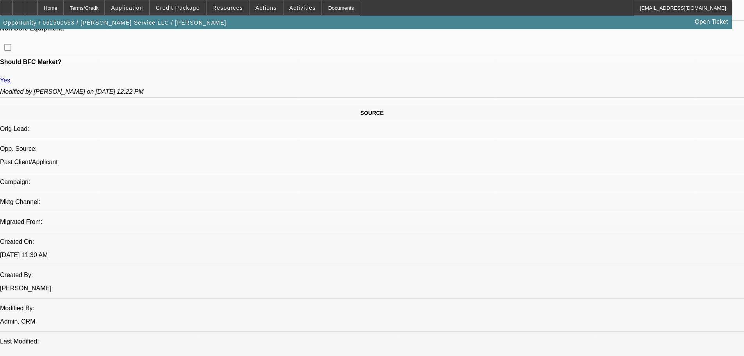
scroll to position [312, 0]
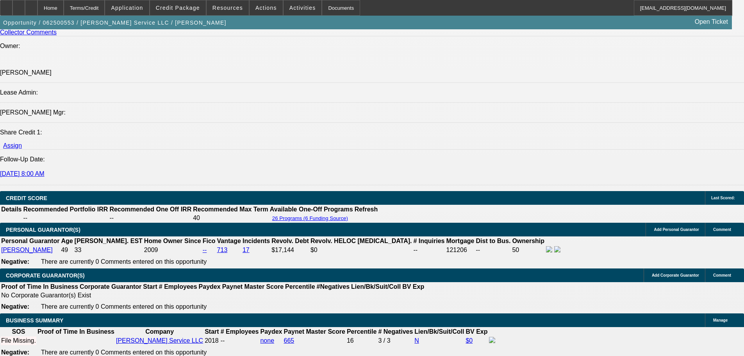
scroll to position [1015, 0]
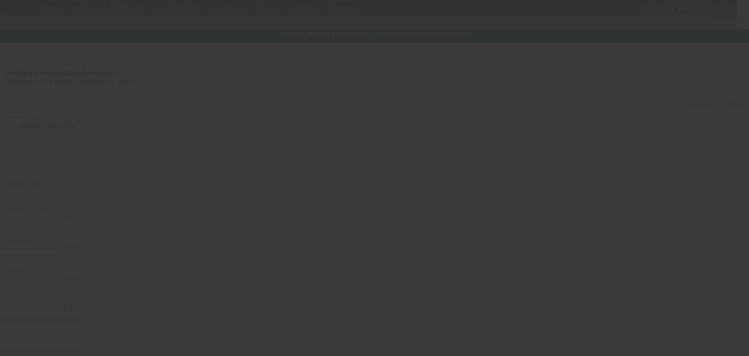
type input "$56,500.00"
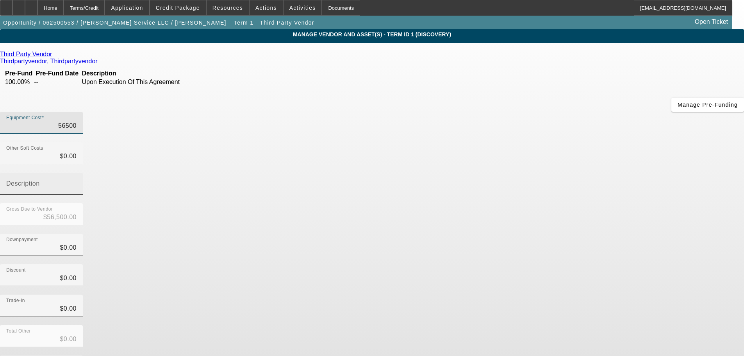
drag, startPoint x: 439, startPoint y: 66, endPoint x: 566, endPoint y: 83, distance: 127.6
click at [566, 112] on div "Equipment Cost 56500 Other Soft Costs $0.00 Description Gross Due to Vendor $56…" at bounding box center [372, 257] width 744 height 290
type input "9"
type input "$9.00"
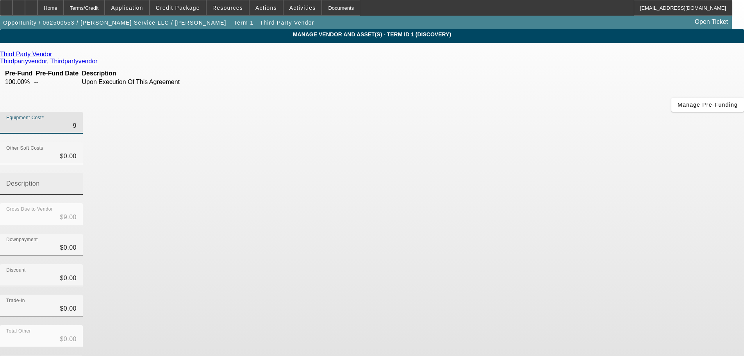
type input "98"
type input "$98.00"
type input "980"
type input "$980.00"
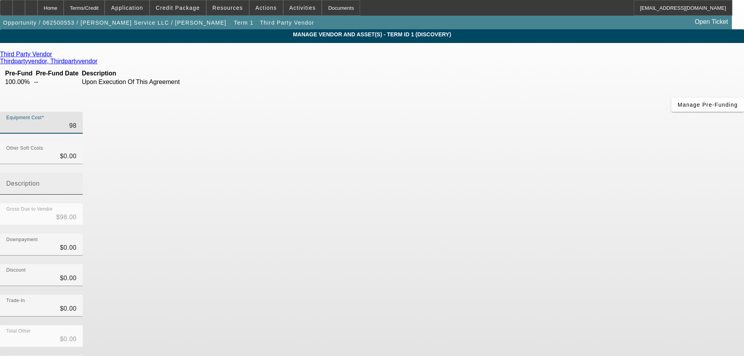
type input "$980.00"
type input "9800"
type input "$9,800.00"
type input "98000"
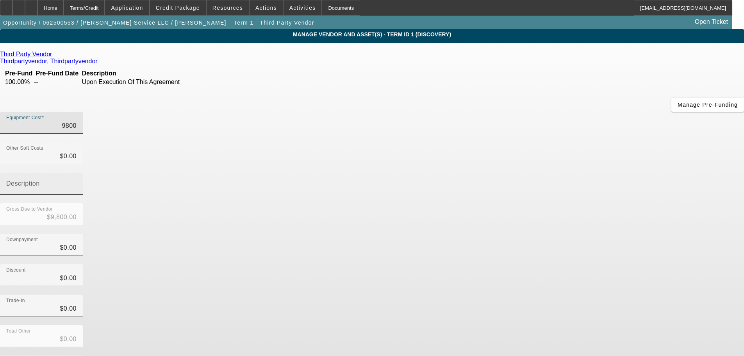
type input "$98,000.00"
click at [590, 325] on div "Total Other $0.00" at bounding box center [372, 340] width 744 height 30
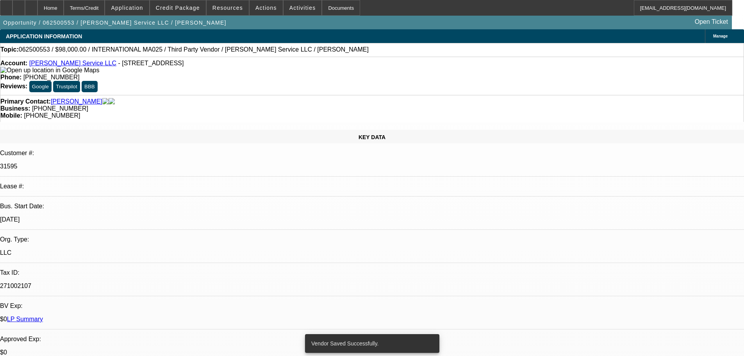
select select "0"
select select "2"
select select "0"
select select "6"
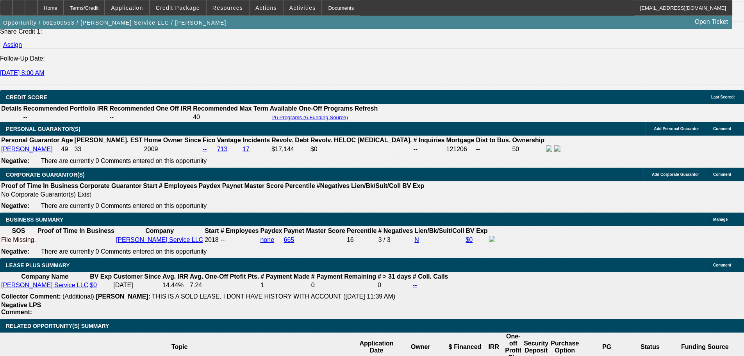
scroll to position [1054, 0]
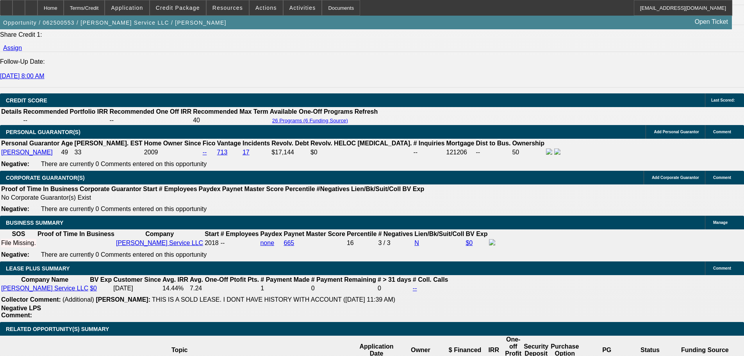
drag, startPoint x: 169, startPoint y: 255, endPoint x: 196, endPoint y: 258, distance: 26.7
type input "UNKNOWN"
type input "9"
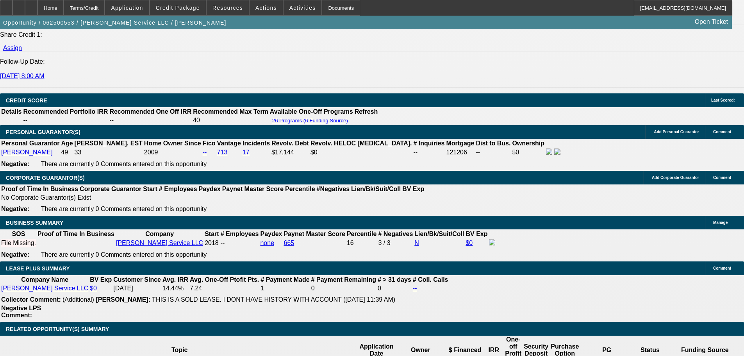
type input "$4,877.46"
type input "$2,438.73"
type input "9"
drag, startPoint x: 152, startPoint y: 258, endPoint x: 186, endPoint y: 261, distance: 33.7
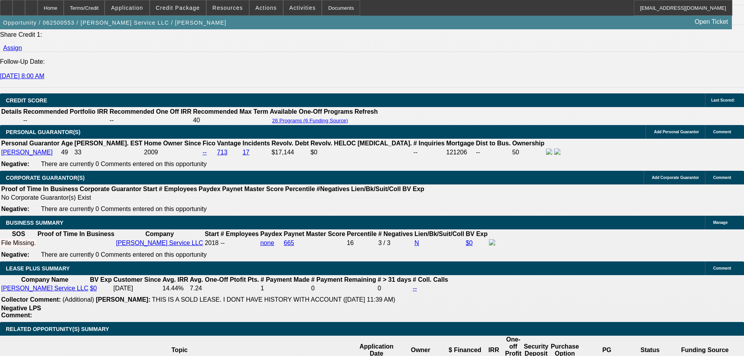
type input "54"
type input "$40,086.40"
type input "$20,043.20"
type input "$4,427.52"
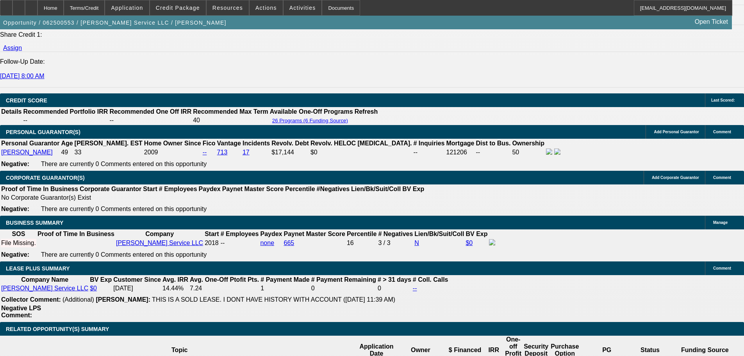
type input "$2,213.76"
drag, startPoint x: 174, startPoint y: 200, endPoint x: 235, endPoint y: 202, distance: 61.3
type input "$20,000.00"
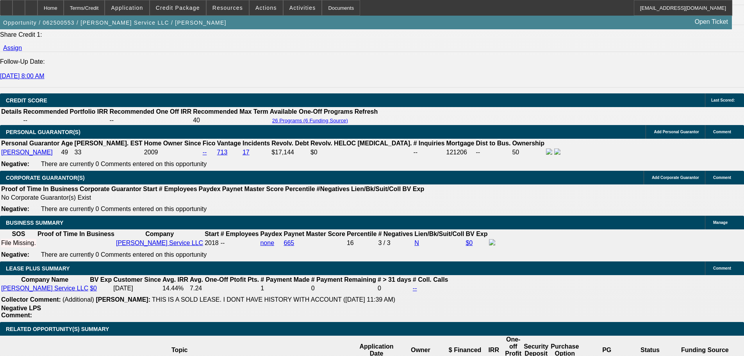
type input "$3,523.94"
type input "$1,761.97"
drag, startPoint x: 137, startPoint y: 198, endPoint x: 265, endPoint y: 214, distance: 129.5
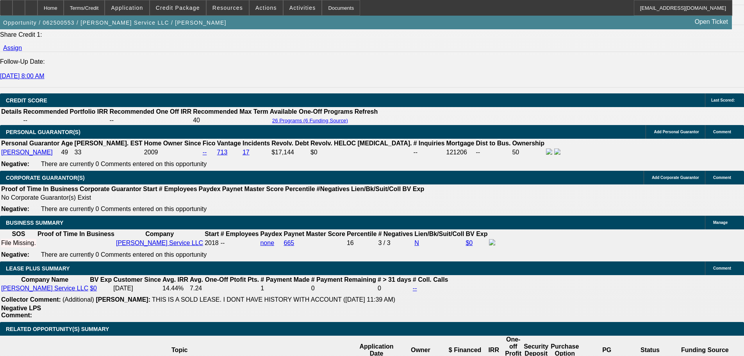
type input "$15,000.00"
type input "$3,749.84"
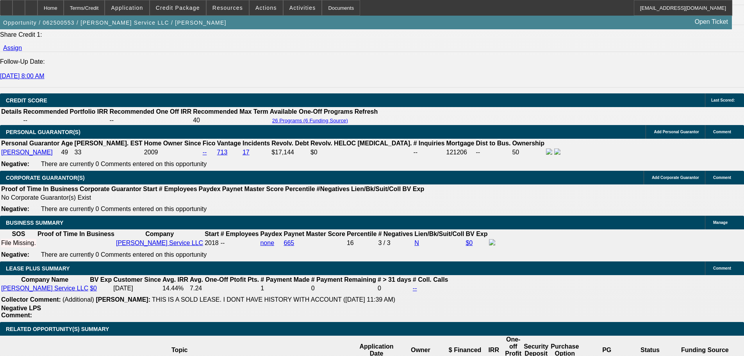
drag, startPoint x: 114, startPoint y: 259, endPoint x: 274, endPoint y: 283, distance: 161.4
type input "$1,874.92"
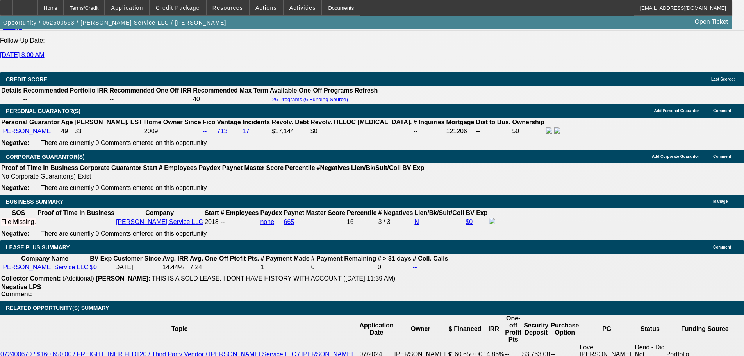
scroll to position [1093, 0]
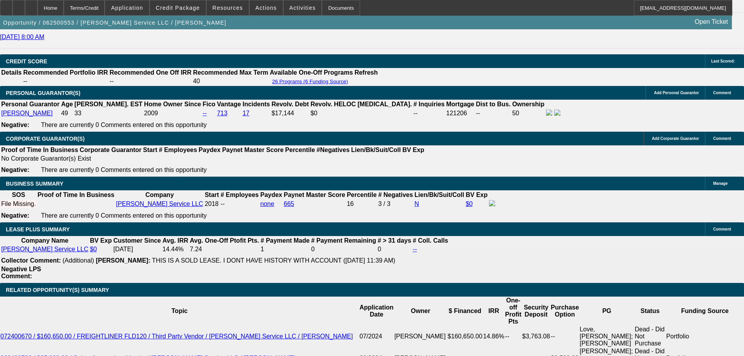
drag, startPoint x: 167, startPoint y: 218, endPoint x: 204, endPoint y: 218, distance: 36.7
drag, startPoint x: 151, startPoint y: 219, endPoint x: 195, endPoint y: 226, distance: 44.0
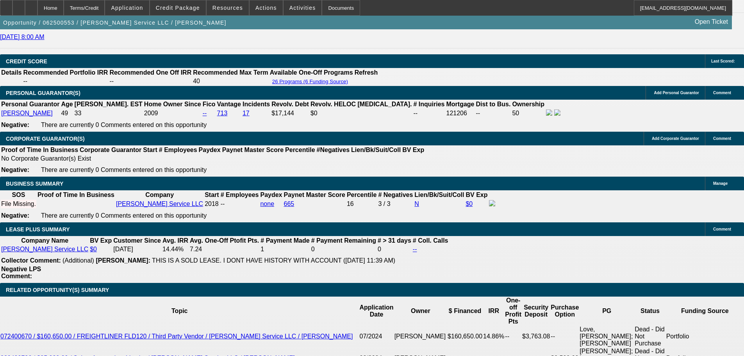
type input "60"
type input "$3,445.88"
type input "$1,722.94"
type input "$28,397.44"
type input "$14,198.72"
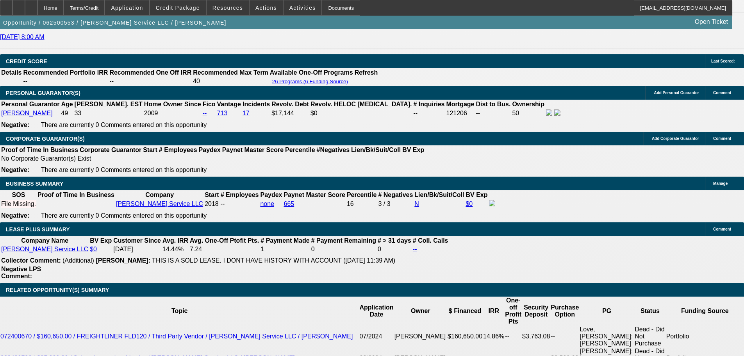
drag, startPoint x: 153, startPoint y: 217, endPoint x: 164, endPoint y: 219, distance: 10.6
type input "60"
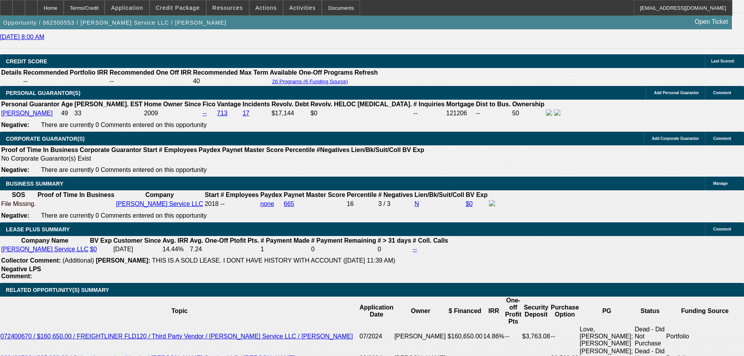
type input "$3,445.88"
type input "$1,722.94"
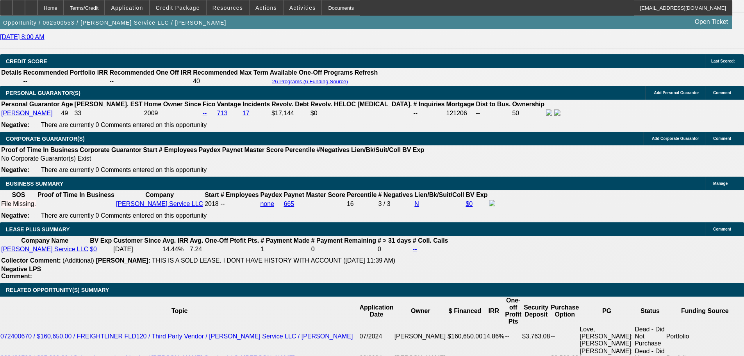
drag, startPoint x: 349, startPoint y: 162, endPoint x: 188, endPoint y: 219, distance: 170.8
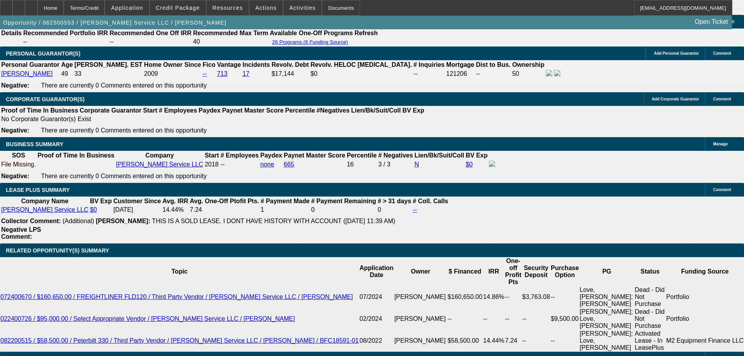
scroll to position [1132, 0]
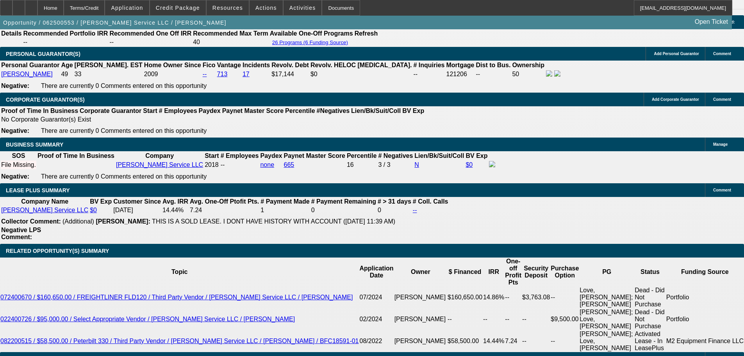
drag, startPoint x: 152, startPoint y: 182, endPoint x: 173, endPoint y: 183, distance: 20.7
type input "5"
type input "$33,950.72"
type input "$16,975.36"
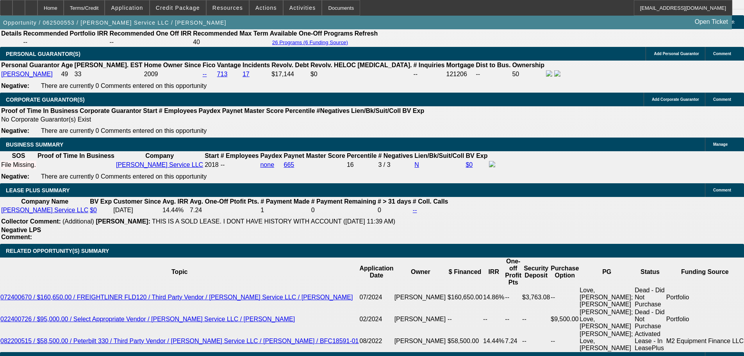
type input "54"
type input "$3,749.84"
type input "$1,874.92"
type input "54"
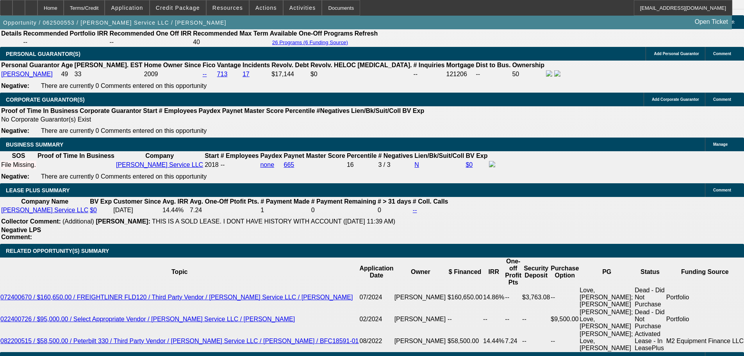
drag, startPoint x: 134, startPoint y: 116, endPoint x: 183, endPoint y: 116, distance: 48.4
drag, startPoint x: 139, startPoint y: 121, endPoint x: 220, endPoint y: 122, distance: 81.6
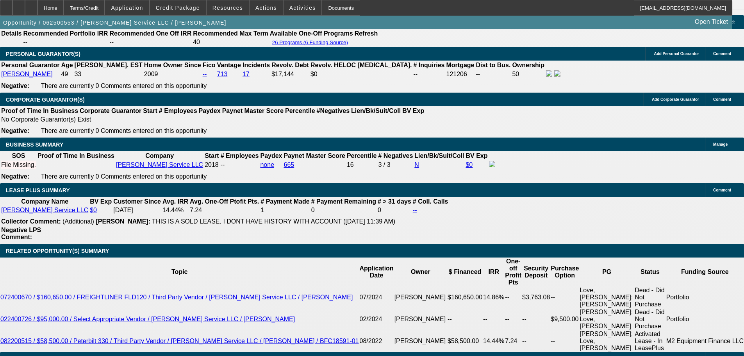
type input "$15,000.00"
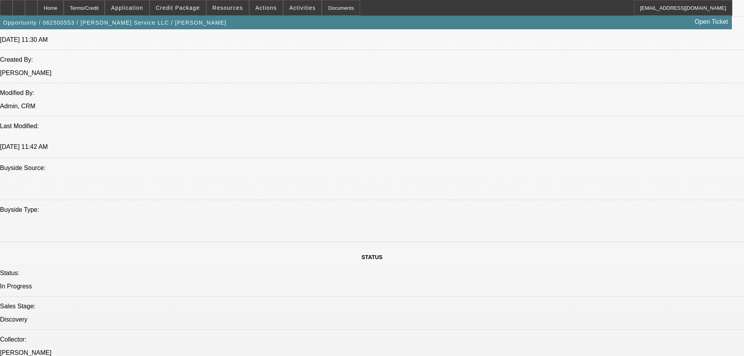
scroll to position [507, 0]
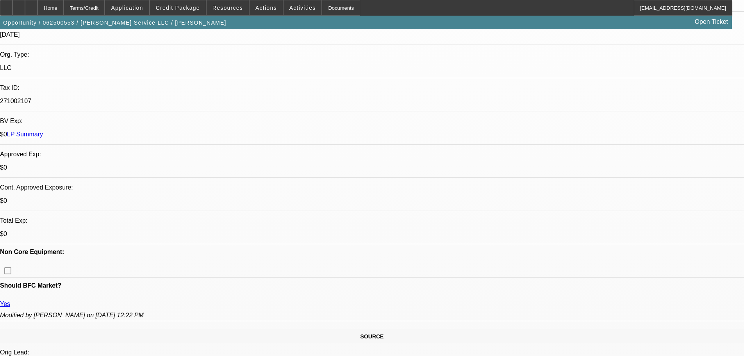
scroll to position [234, 0]
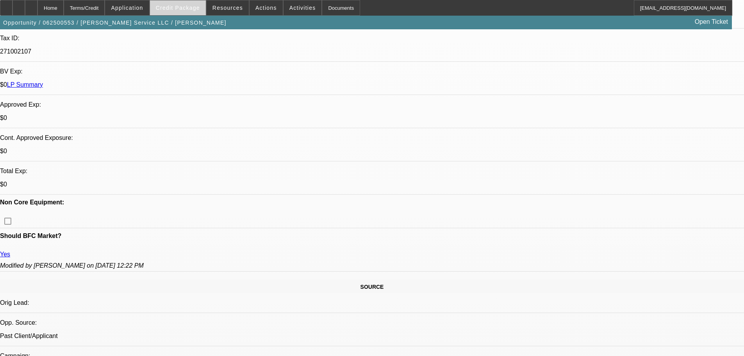
click at [186, 6] on span "Credit Package" at bounding box center [178, 8] width 44 height 6
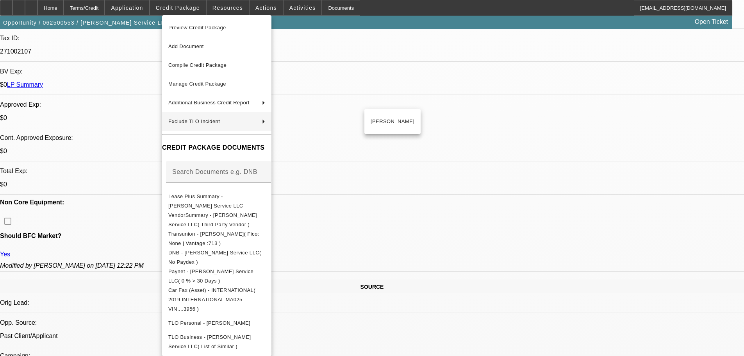
click at [628, 292] on div at bounding box center [372, 178] width 744 height 356
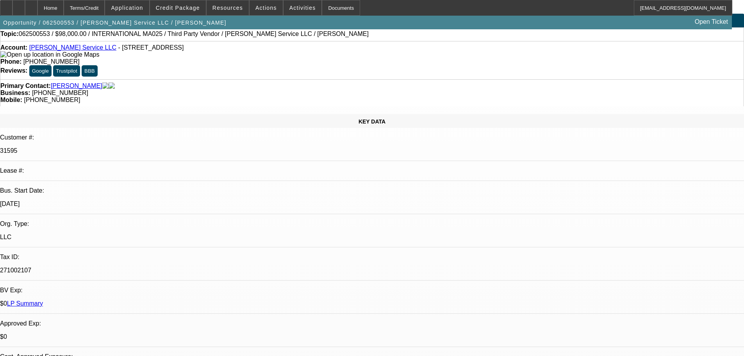
scroll to position [0, 0]
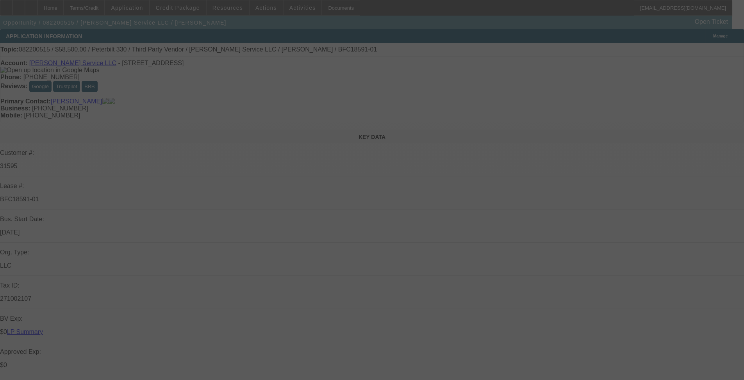
select select "0.1"
select select "0"
select select "6"
select select "0.1"
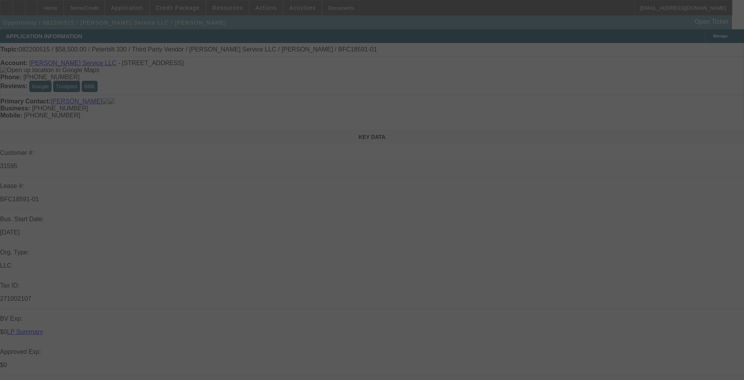
select select "0"
select select "6"
select select "0.1"
select select "0"
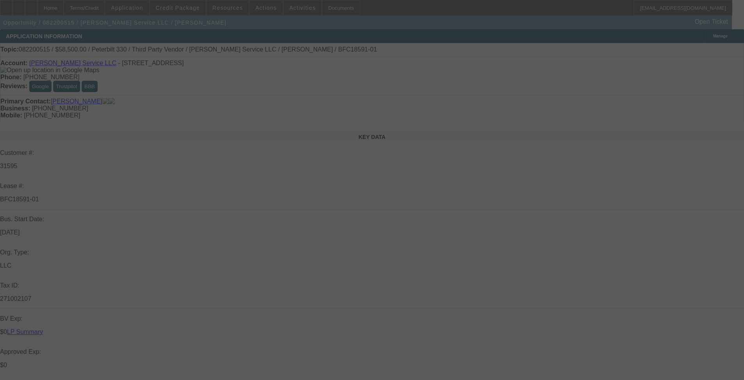
select select "0"
select select "6"
select select "0.1"
select select "0"
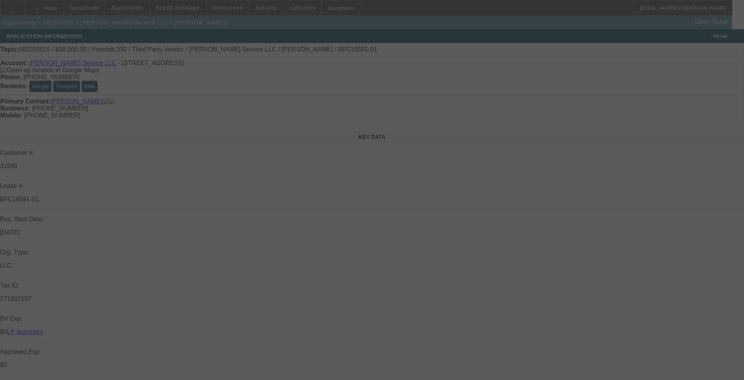
select select "6"
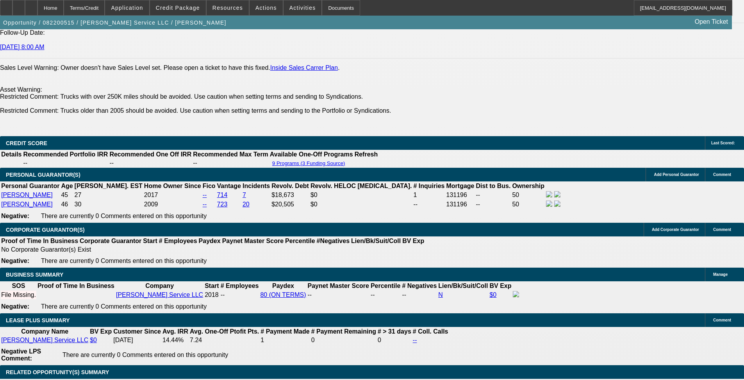
scroll to position [1210, 0]
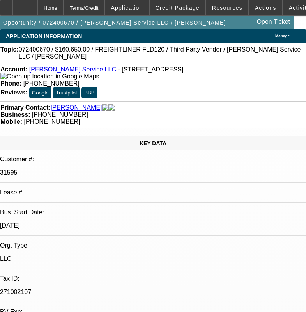
select select "0.1"
select select "2"
select select "0"
select select "6"
select select "0.1"
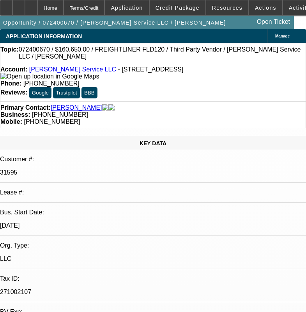
select select "0"
select select "2"
select select "0"
select select "6"
select select "0.1"
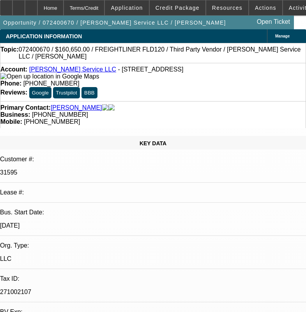
select select "2"
select select "0"
select select "6"
select select "0"
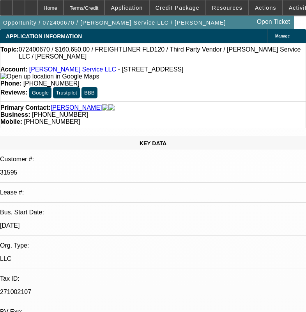
select select "2"
select select "0"
select select "6"
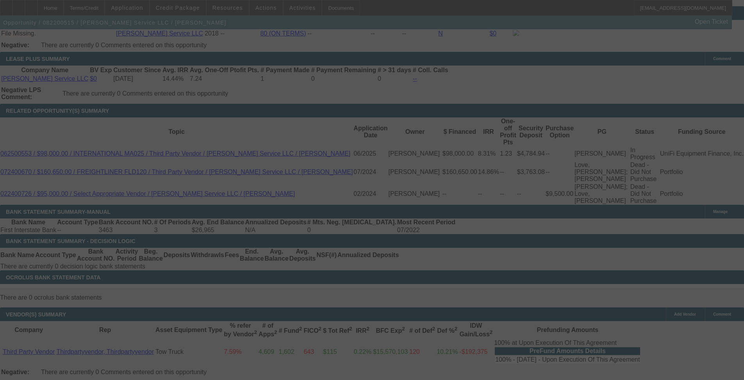
scroll to position [1310, 0]
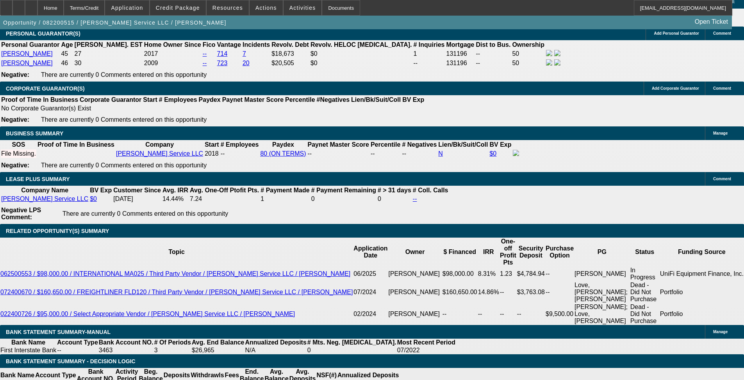
select select "0.1"
select select "0"
select select "6"
select select "0.1"
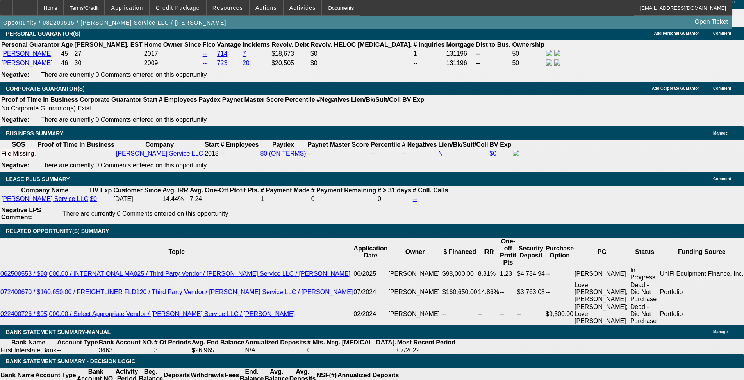
select select "0"
select select "6"
select select "0.1"
select select "0"
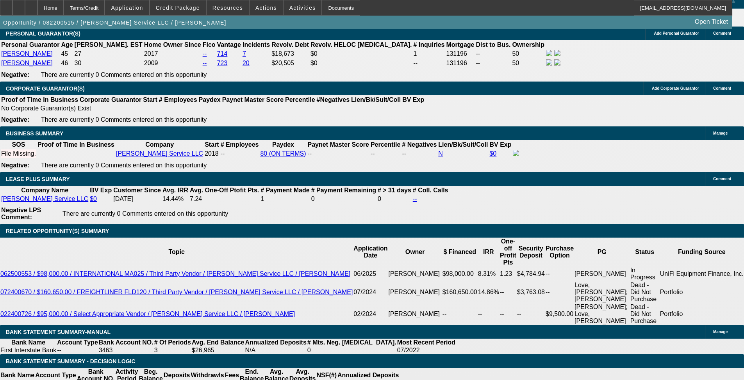
select select "0"
select select "6"
select select "0.1"
select select "0"
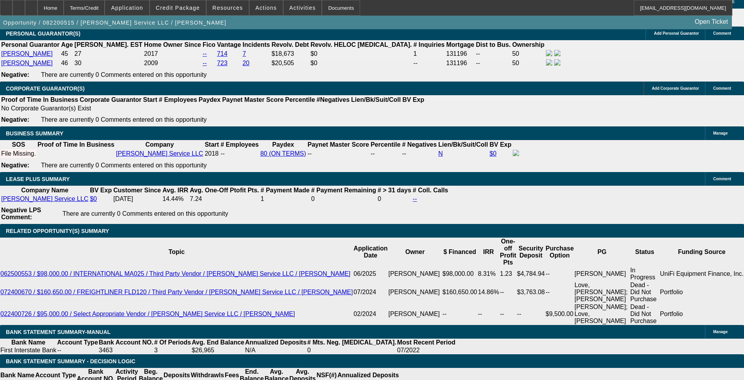
select select "6"
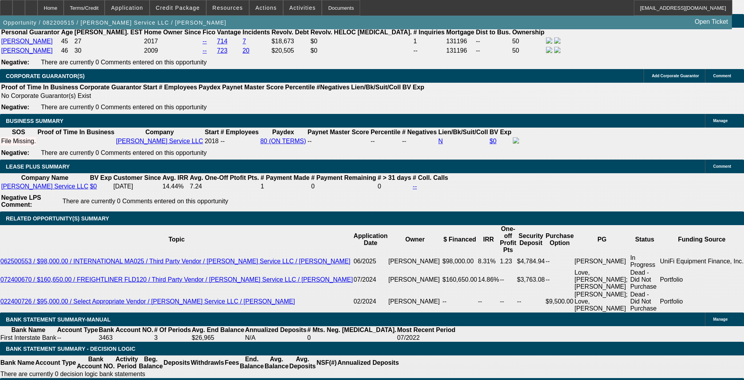
scroll to position [1251, 0]
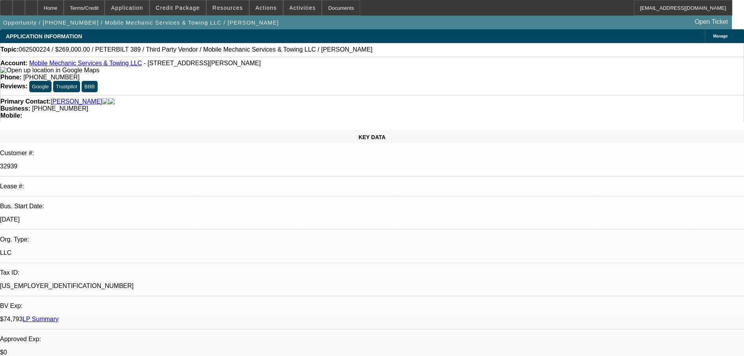
select select "0"
select select "2"
select select "0.1"
select select "4"
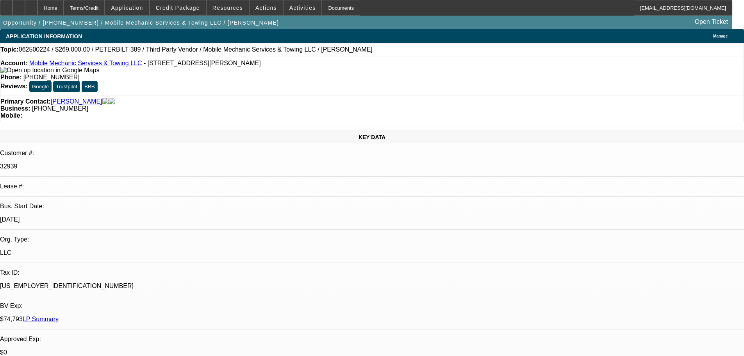
select select "0"
select select "2"
select select "0.1"
select select "4"
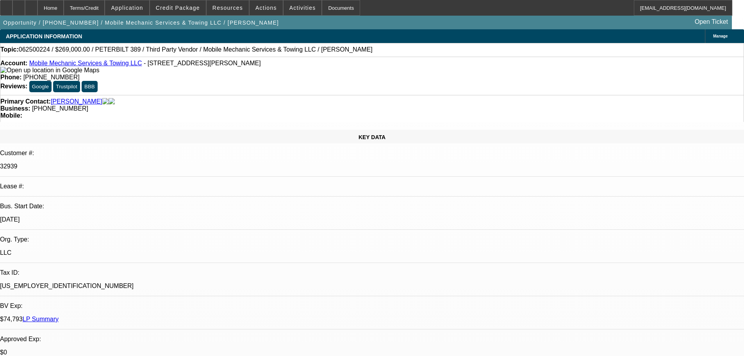
select select "0"
select select "2"
select select "0.1"
select select "4"
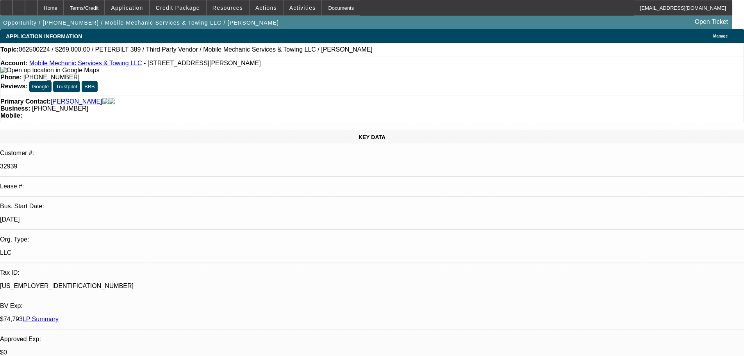
select select "0"
select select "2"
select select "0.1"
select select "4"
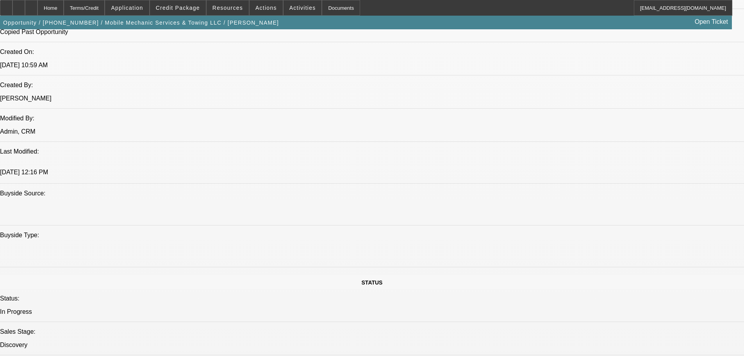
scroll to position [664, 0]
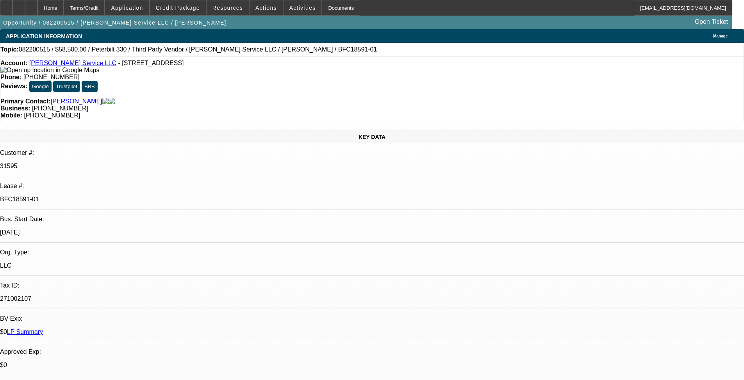
select select "0.1"
select select "0"
select select "6"
select select "0.1"
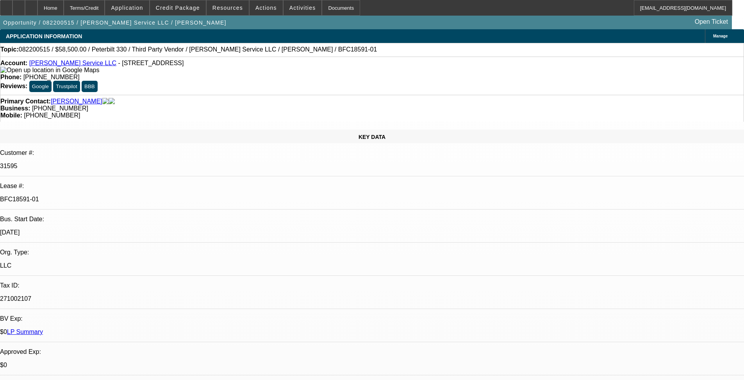
select select "0"
select select "6"
select select "0.1"
select select "0"
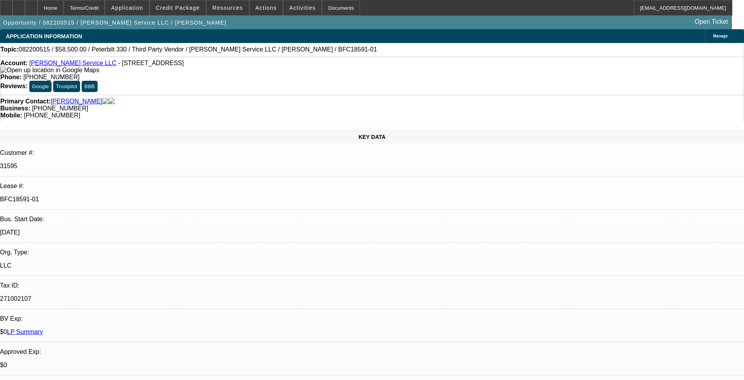
select select "0"
select select "6"
select select "0.1"
select select "0"
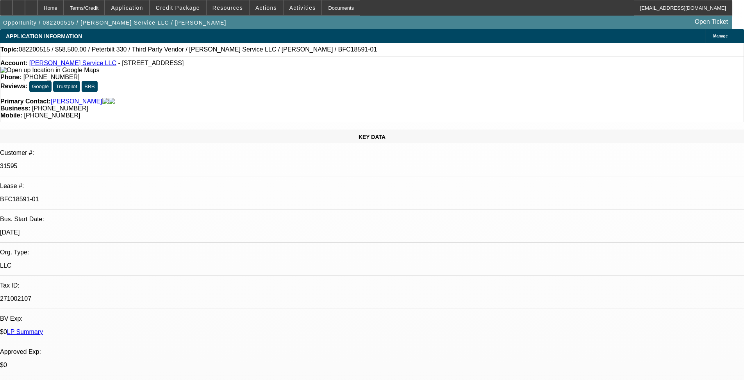
select select "6"
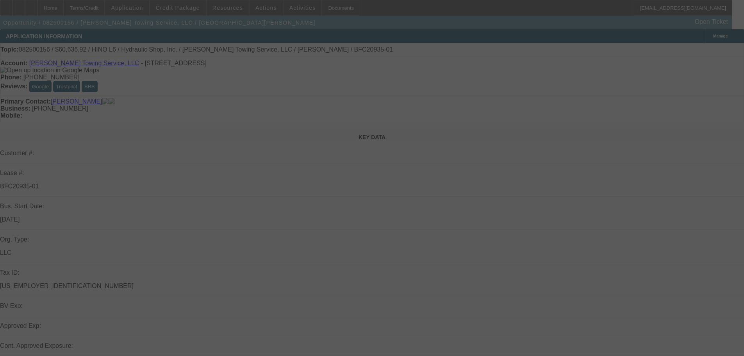
click at [185, 8] on div at bounding box center [372, 178] width 744 height 356
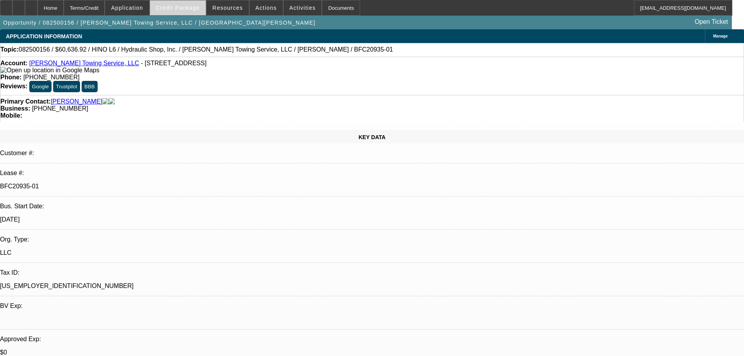
select select "0"
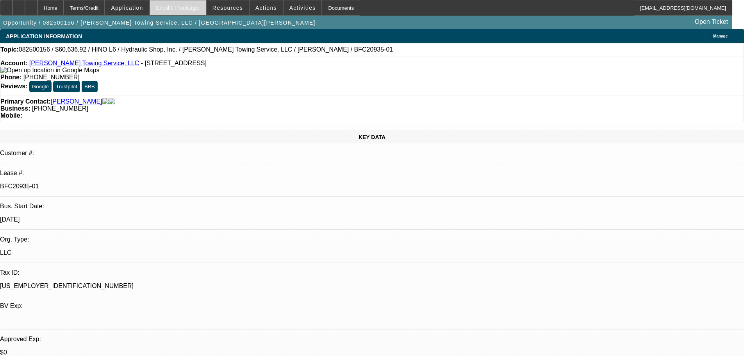
select select "0"
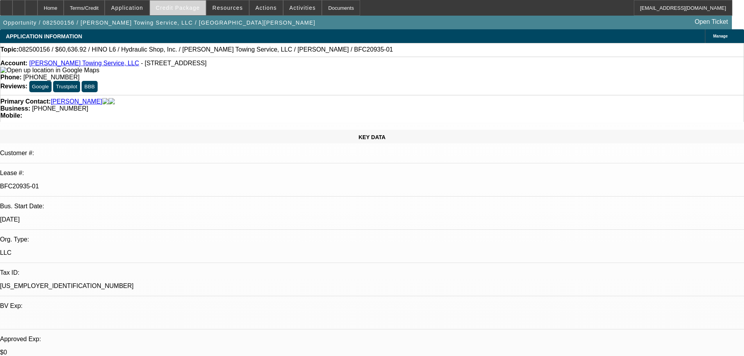
select select "0"
select select "1"
select select "6"
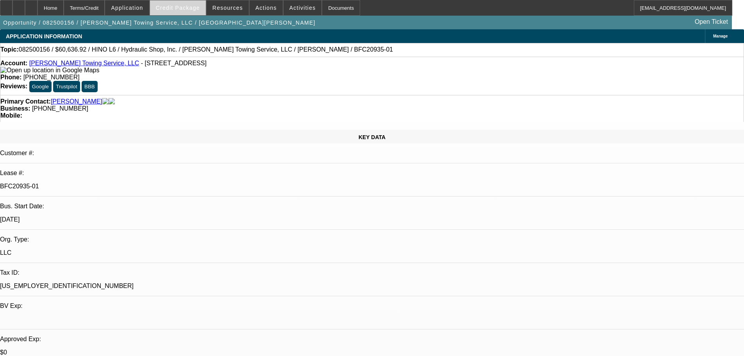
select select "1"
select select "6"
select select "1"
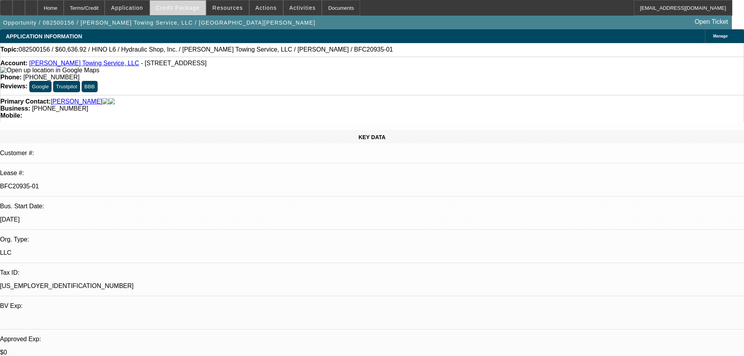
select select "6"
select select "1"
select select "6"
click at [201, 11] on span at bounding box center [178, 7] width 56 height 19
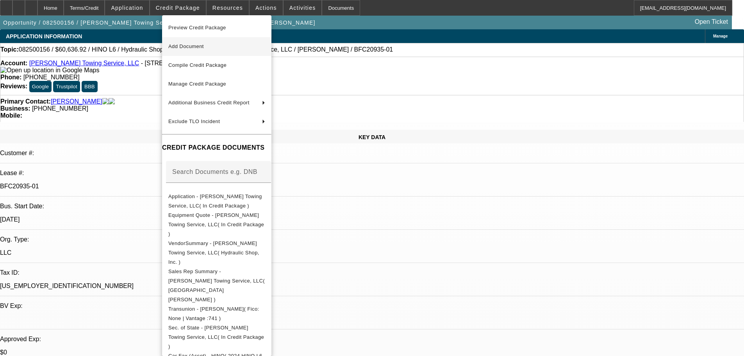
click at [231, 46] on span "Add Document" at bounding box center [216, 46] width 97 height 9
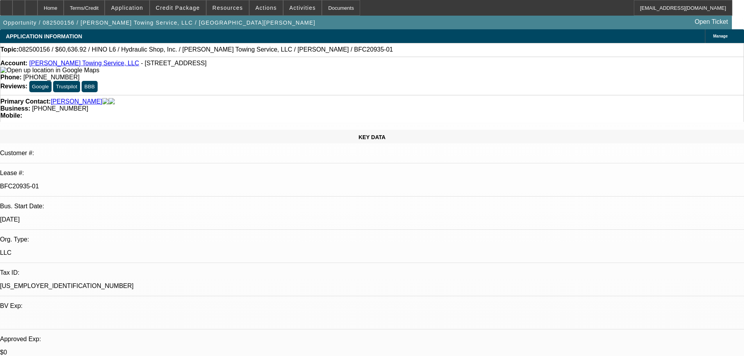
drag, startPoint x: 602, startPoint y: 258, endPoint x: 700, endPoint y: 295, distance: 105.0
copy td "Hey, since invoice is right now, can we doc? Dealer is having the customer come…"
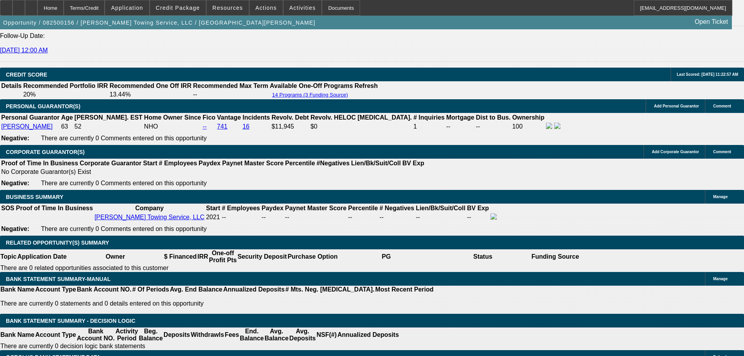
scroll to position [1132, 0]
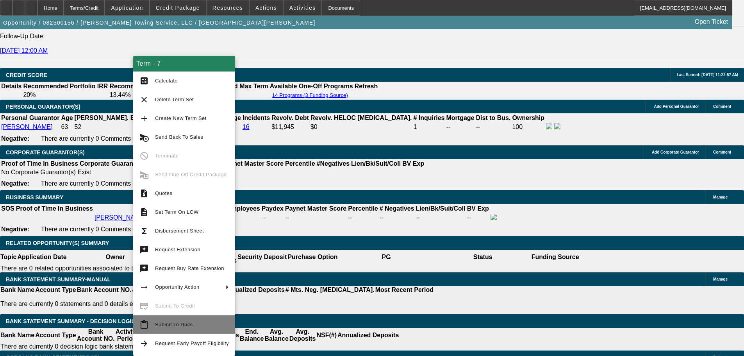
click at [190, 325] on span "Submit To Docs" at bounding box center [173, 324] width 37 height 6
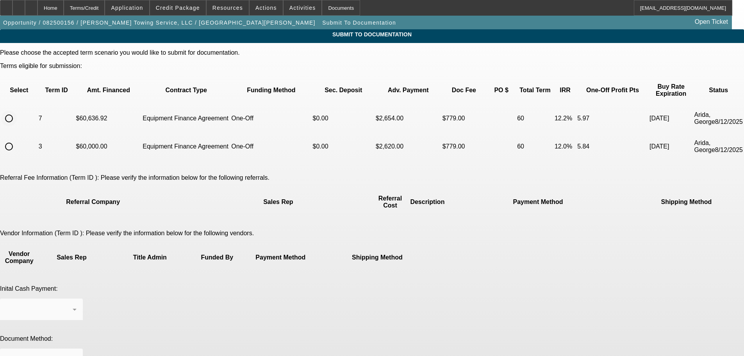
click at [17, 110] on input "radio" at bounding box center [9, 118] width 16 height 16
radio input "true"
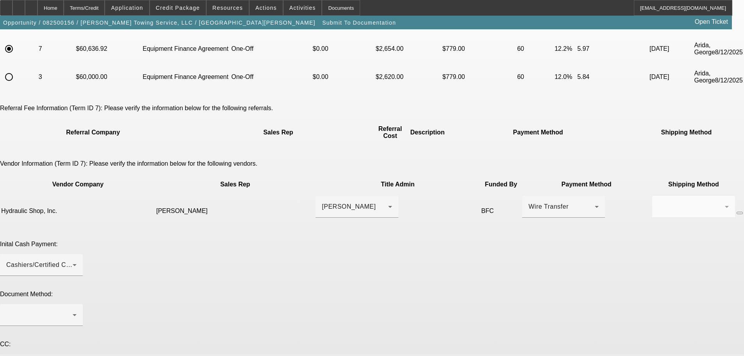
scroll to position [78, 0]
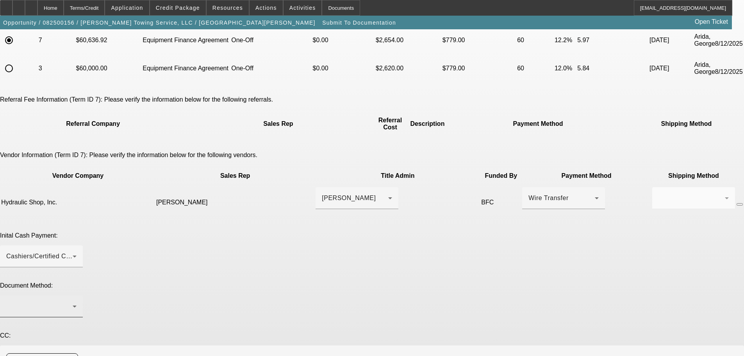
click at [73, 301] on div at bounding box center [39, 305] width 66 height 9
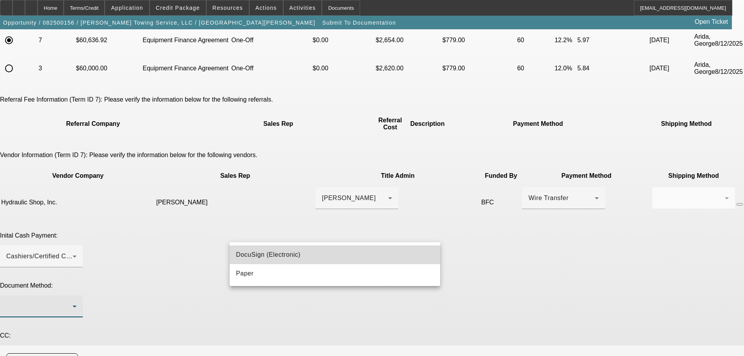
click at [267, 255] on span "DocuSign (Electronic)" at bounding box center [268, 254] width 64 height 9
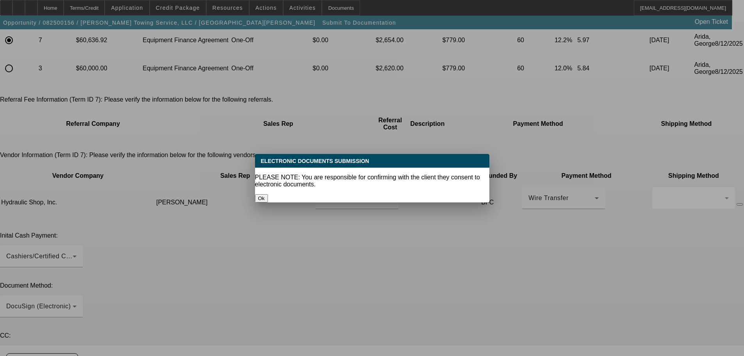
click at [268, 194] on button "Ok" at bounding box center [261, 198] width 13 height 8
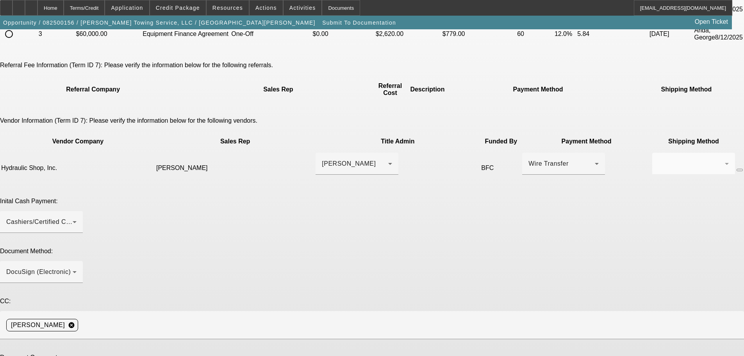
scroll to position [137, 0]
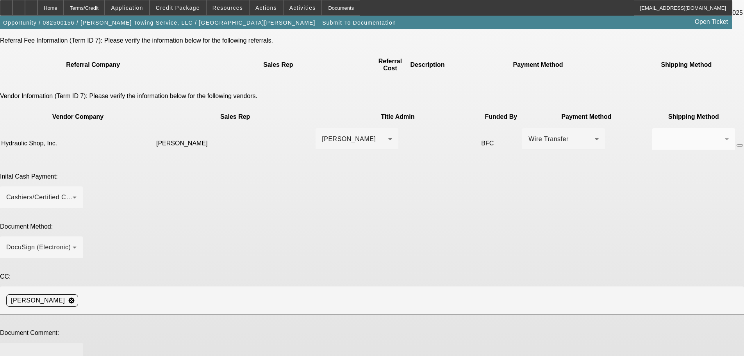
click at [77, 349] on textarea at bounding box center [41, 358] width 70 height 19
click at [183, 9] on span "Credit Package" at bounding box center [178, 8] width 44 height 6
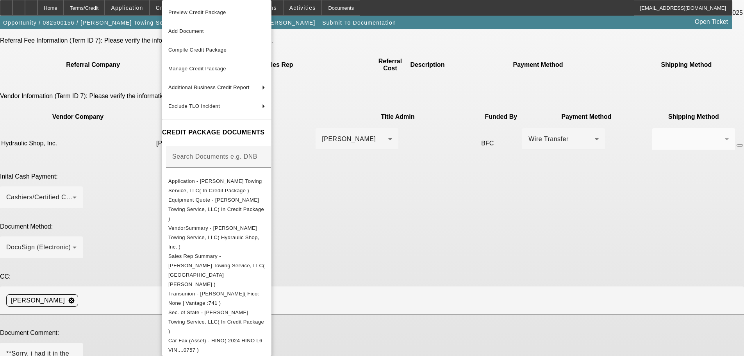
click at [84, 78] on div at bounding box center [372, 178] width 744 height 356
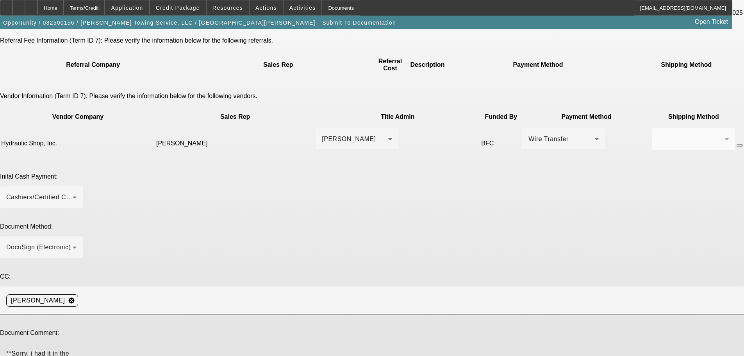
drag, startPoint x: 299, startPoint y: 235, endPoint x: 270, endPoint y: 238, distance: 28.2
click at [77, 349] on textarea "**Sorry, i had it in the" at bounding box center [41, 358] width 70 height 19
paste textarea "Hey, since invoice is right now, can we doc? Dealer is having the customer come…"
type textarea "**Sorry, i had it in credit builder but didnt hit to add it. Title in.//Hey, si…"
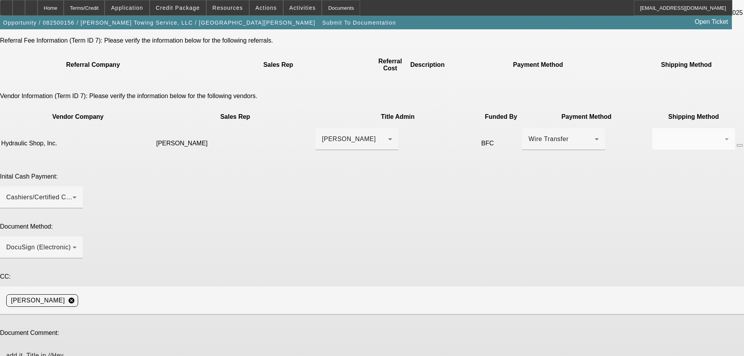
drag, startPoint x: 580, startPoint y: 249, endPoint x: 583, endPoint y: 290, distance: 41.1
type textarea "Same as before--will send the proof of down payment with the cashiers check onc…"
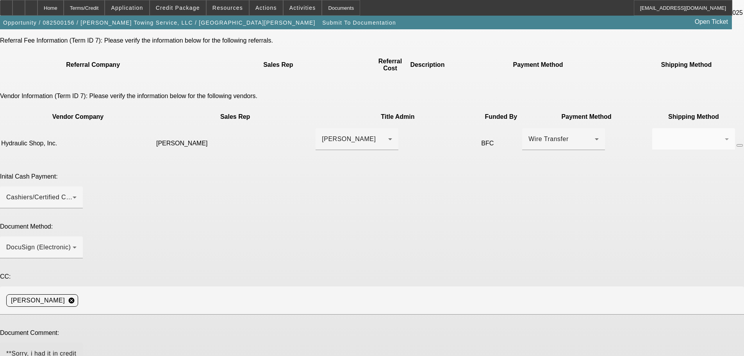
drag, startPoint x: 326, startPoint y: 238, endPoint x: 315, endPoint y: 241, distance: 11.2
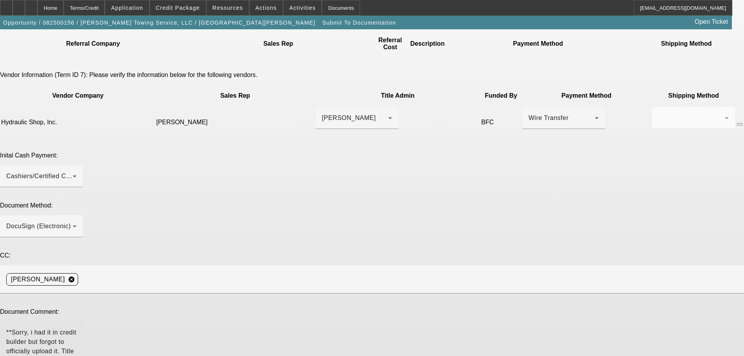
scroll to position [178, 0]
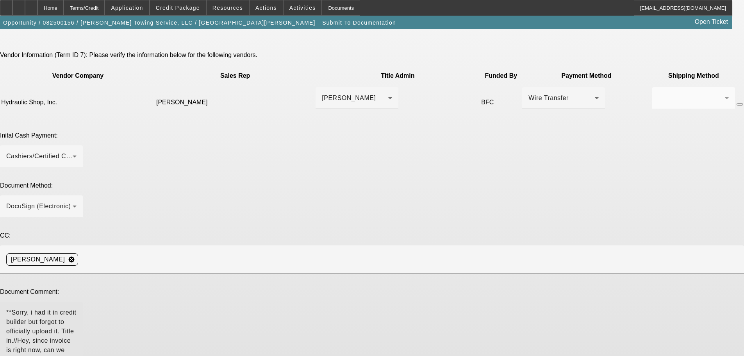
type textarea "**Sorry, i had it in credit builder but forgot to officially upload it. Title i…"
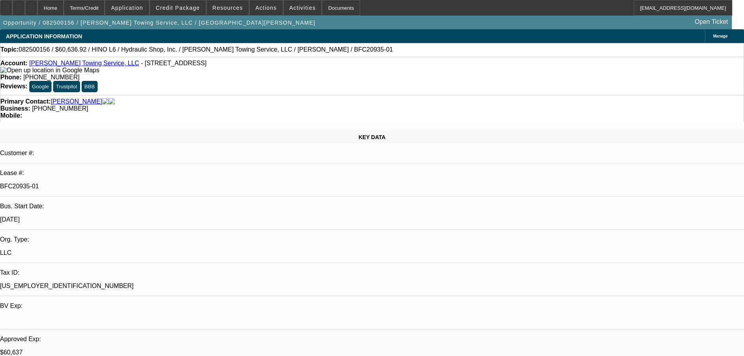
select select "0"
select select "6"
select select "0"
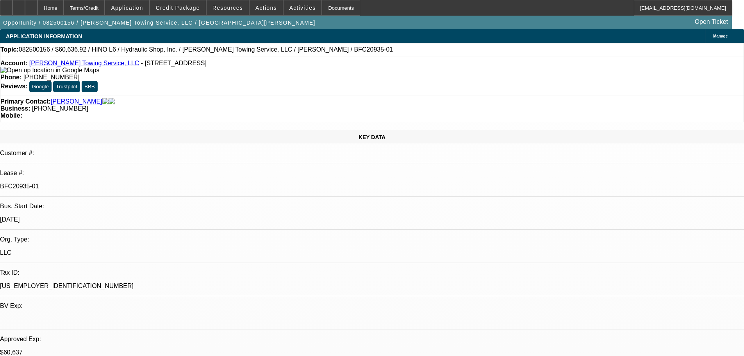
select select "0"
select select "6"
select select "0"
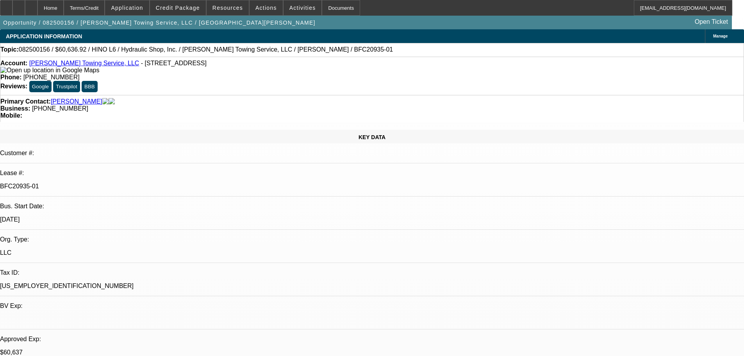
select select "0"
select select "6"
select select "0"
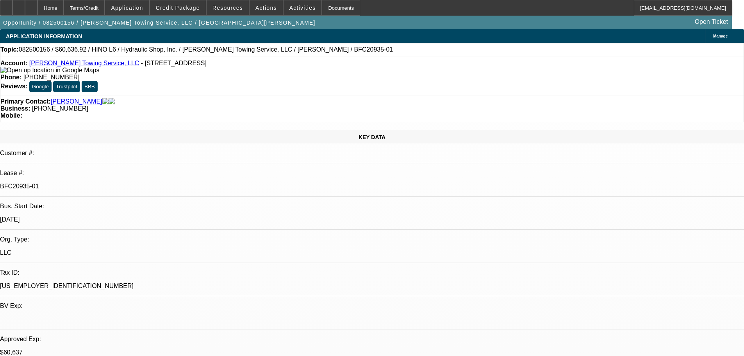
select select "6"
